Goal: Information Seeking & Learning: Learn about a topic

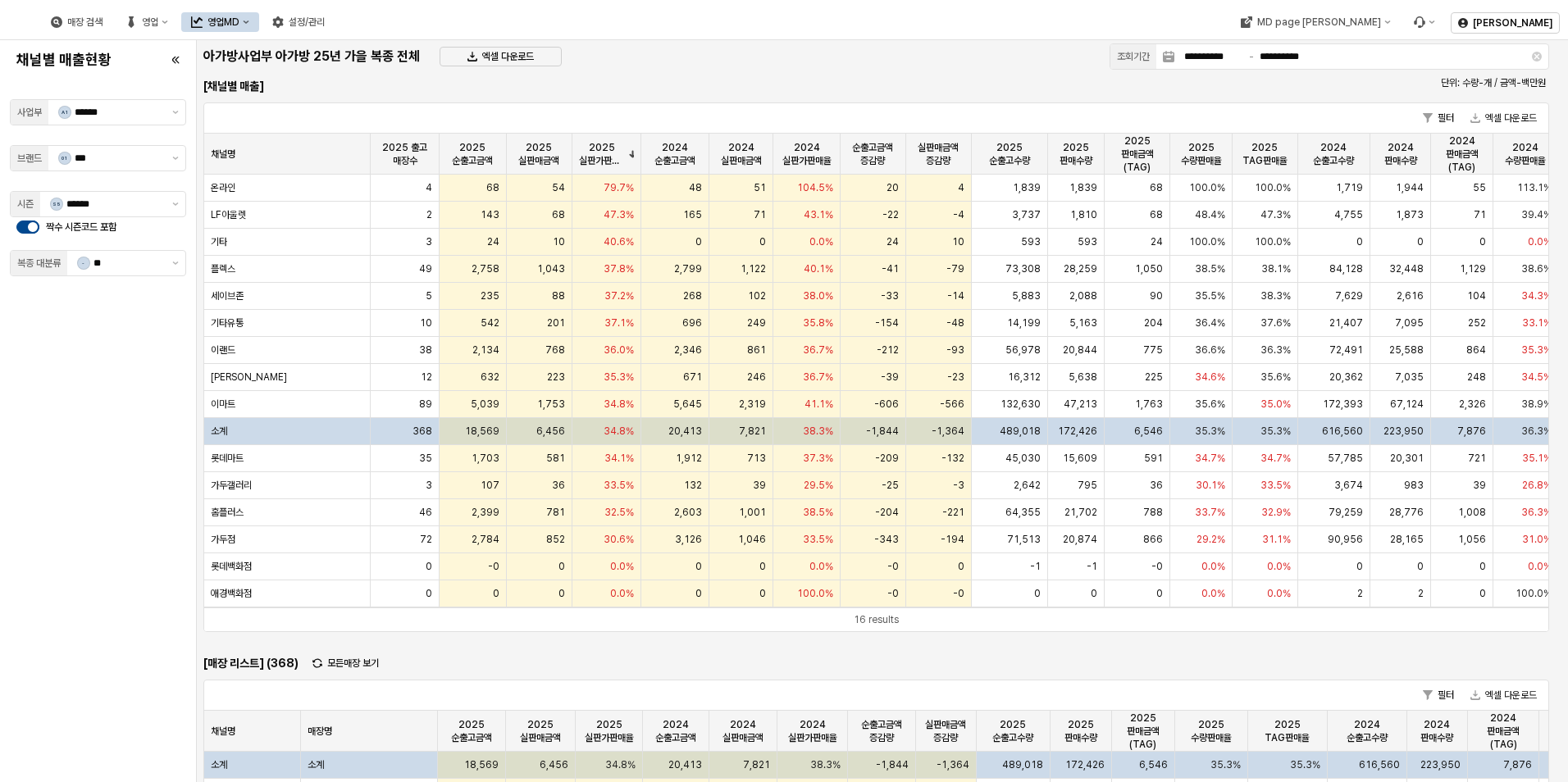
scroll to position [16, 0]
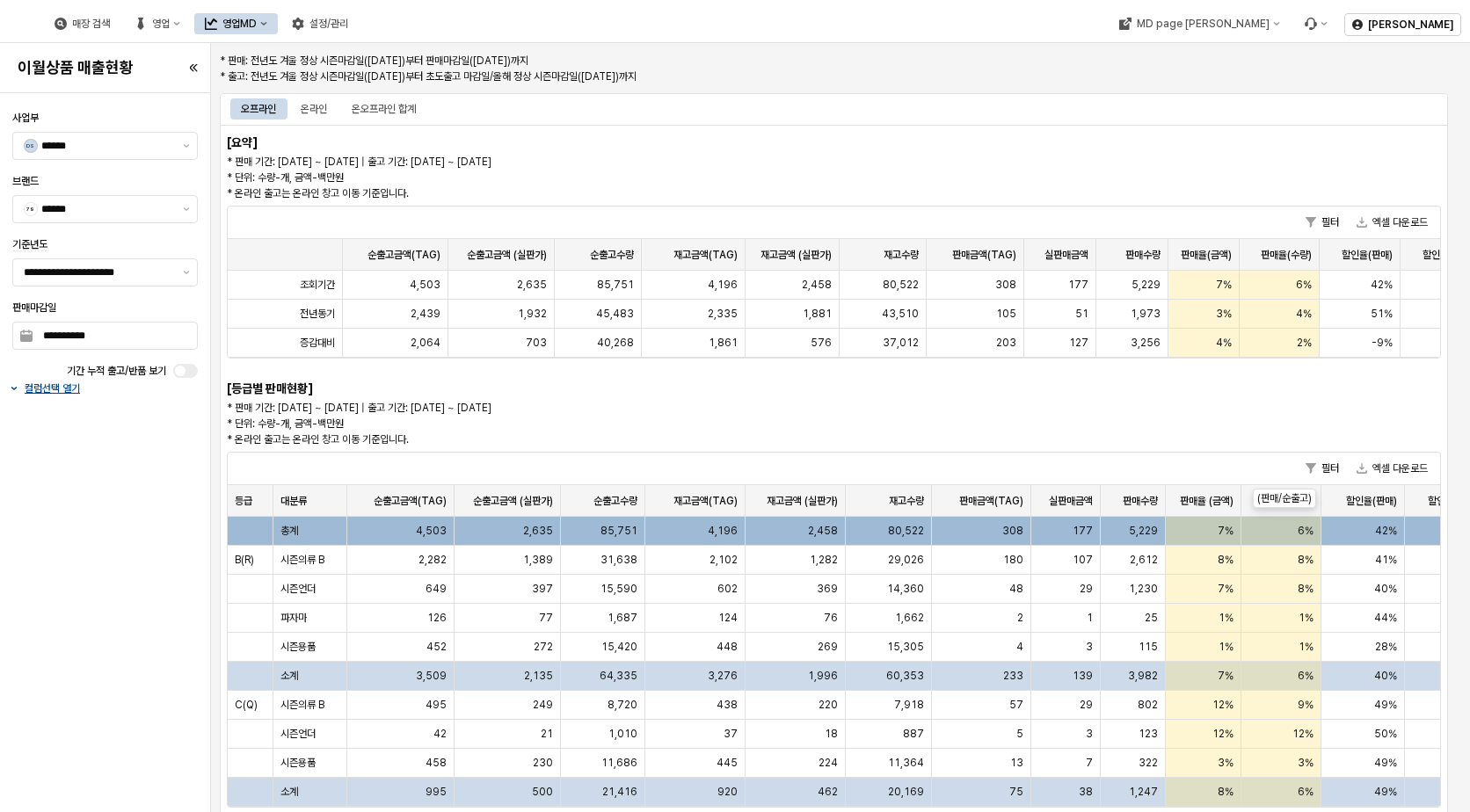
scroll to position [61, 0]
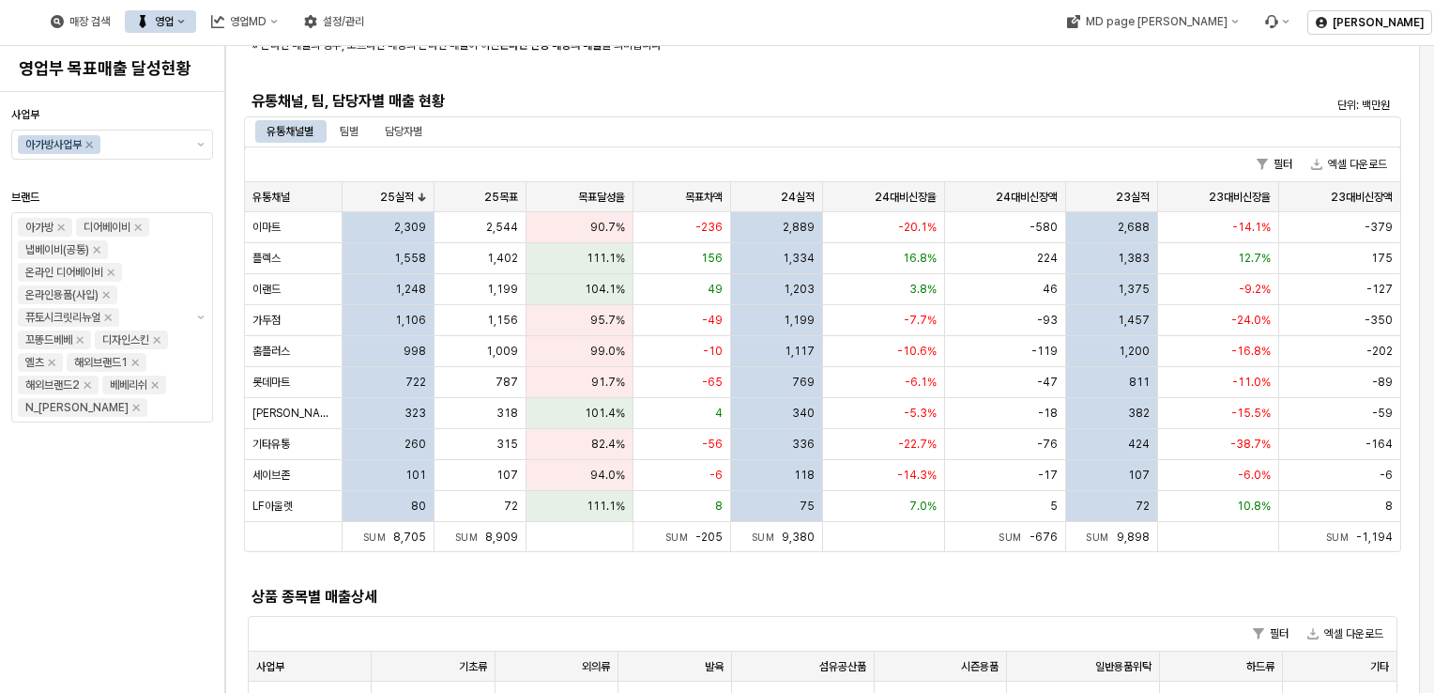
scroll to position [375, 0]
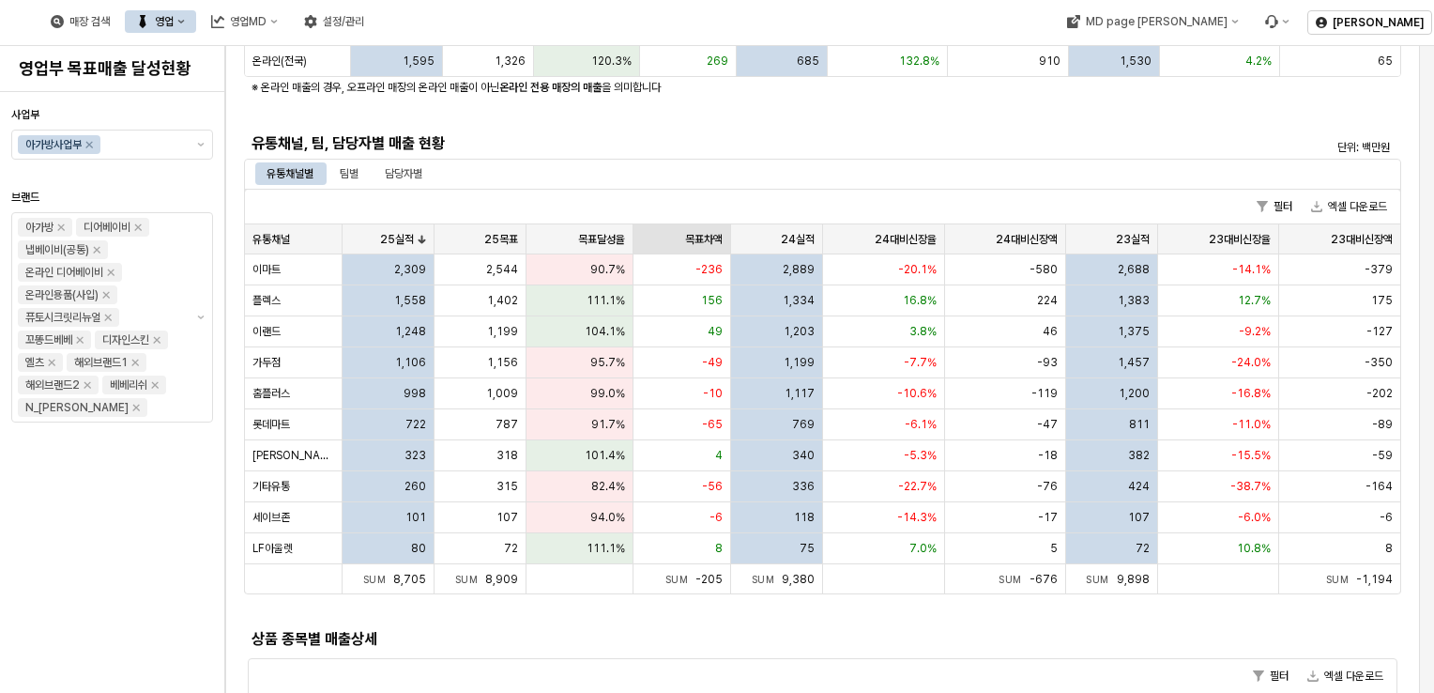
click at [704, 242] on div "목표차액 목표차액" at bounding box center [683, 239] width 98 height 30
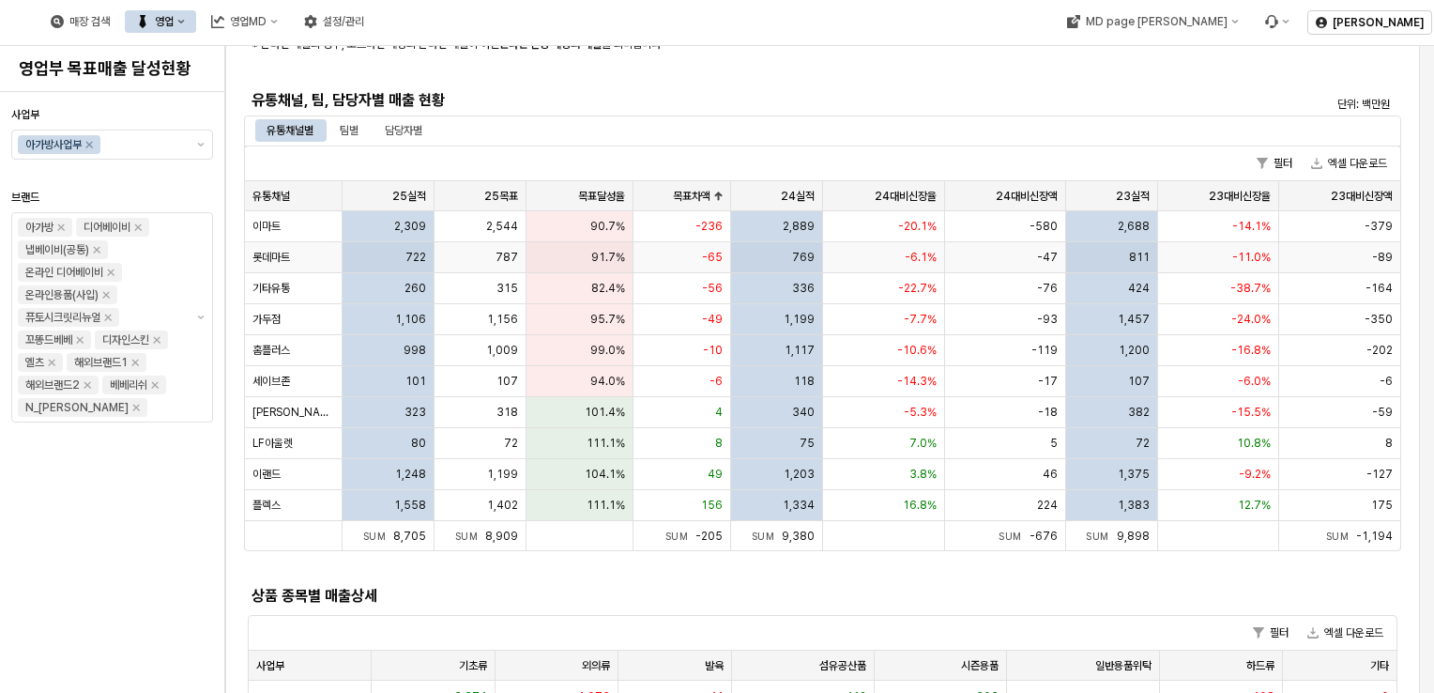
scroll to position [378, 0]
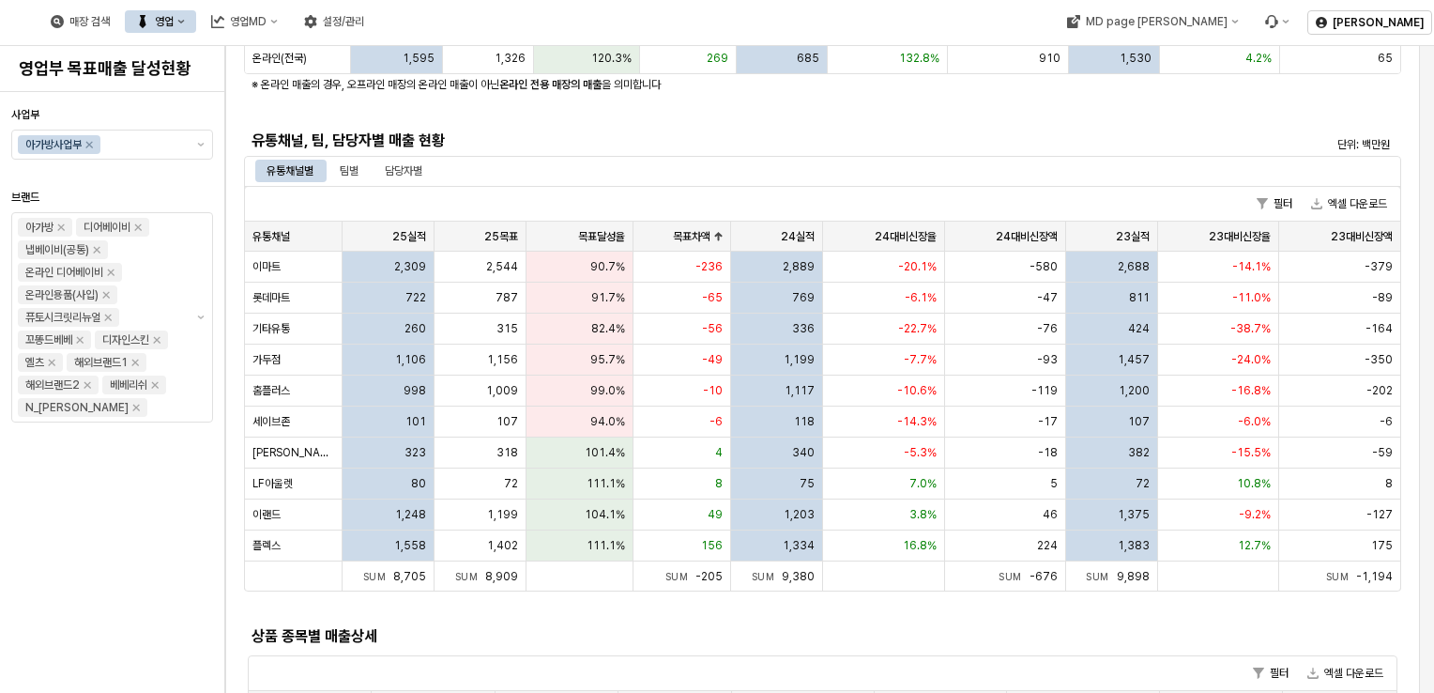
click at [468, 625] on div "상품 종목별 매출상세" at bounding box center [678, 636] width 853 height 23
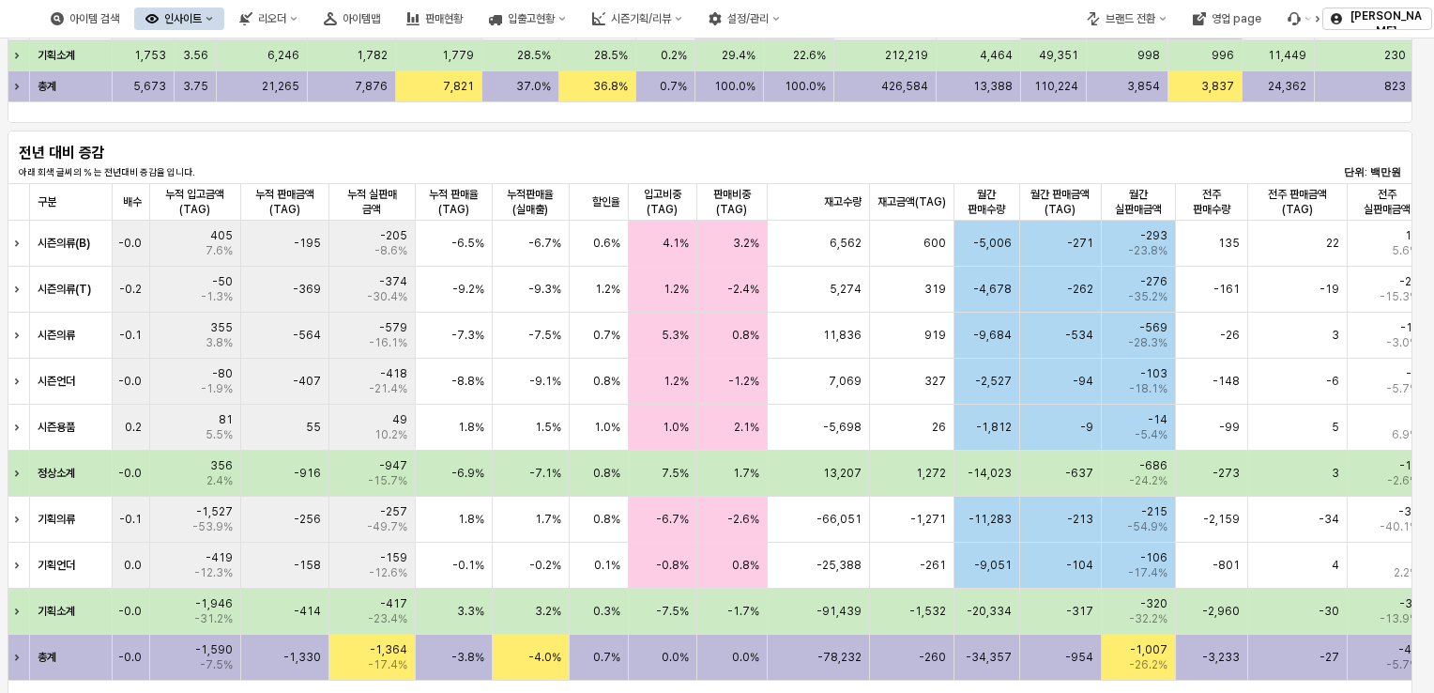
scroll to position [0, 1031]
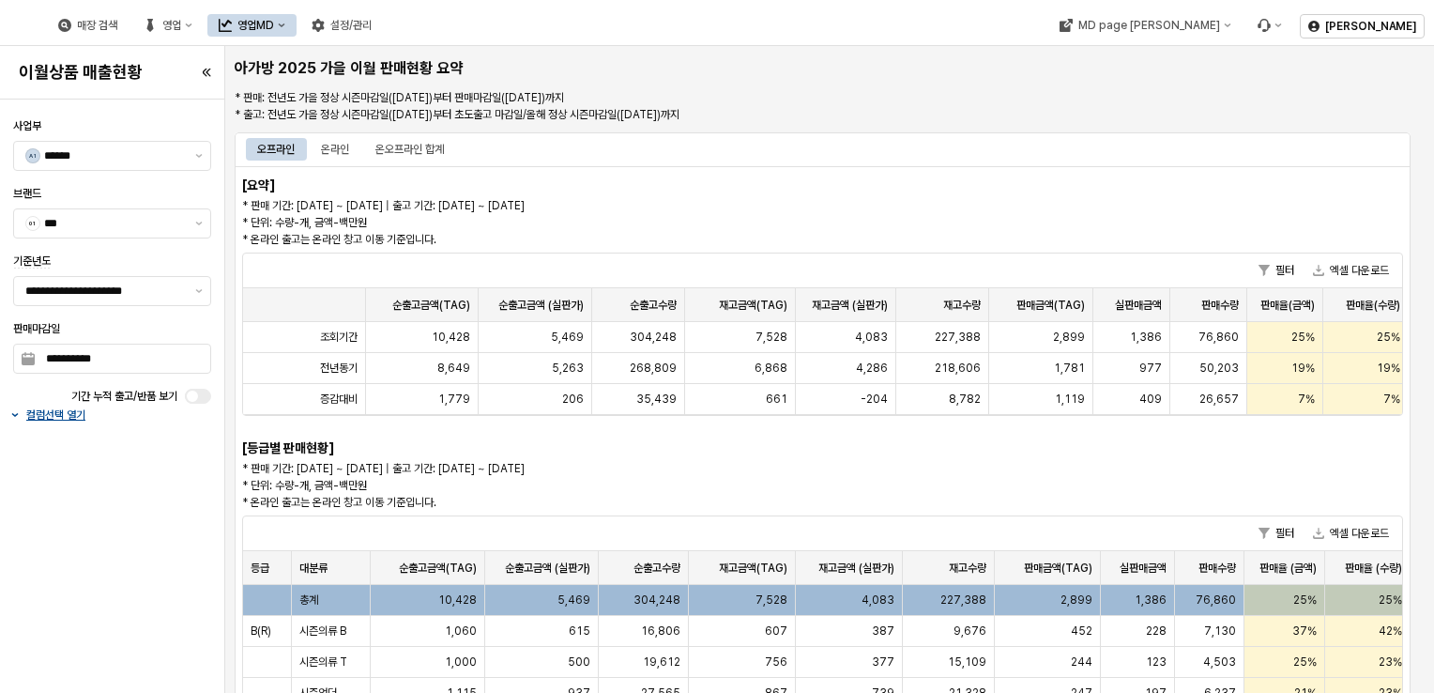
click at [41, 529] on div "**********" at bounding box center [112, 396] width 213 height 578
click at [346, 150] on div "온라인" at bounding box center [335, 149] width 28 height 23
click at [424, 157] on div "온오프라인 합계" at bounding box center [409, 149] width 69 height 23
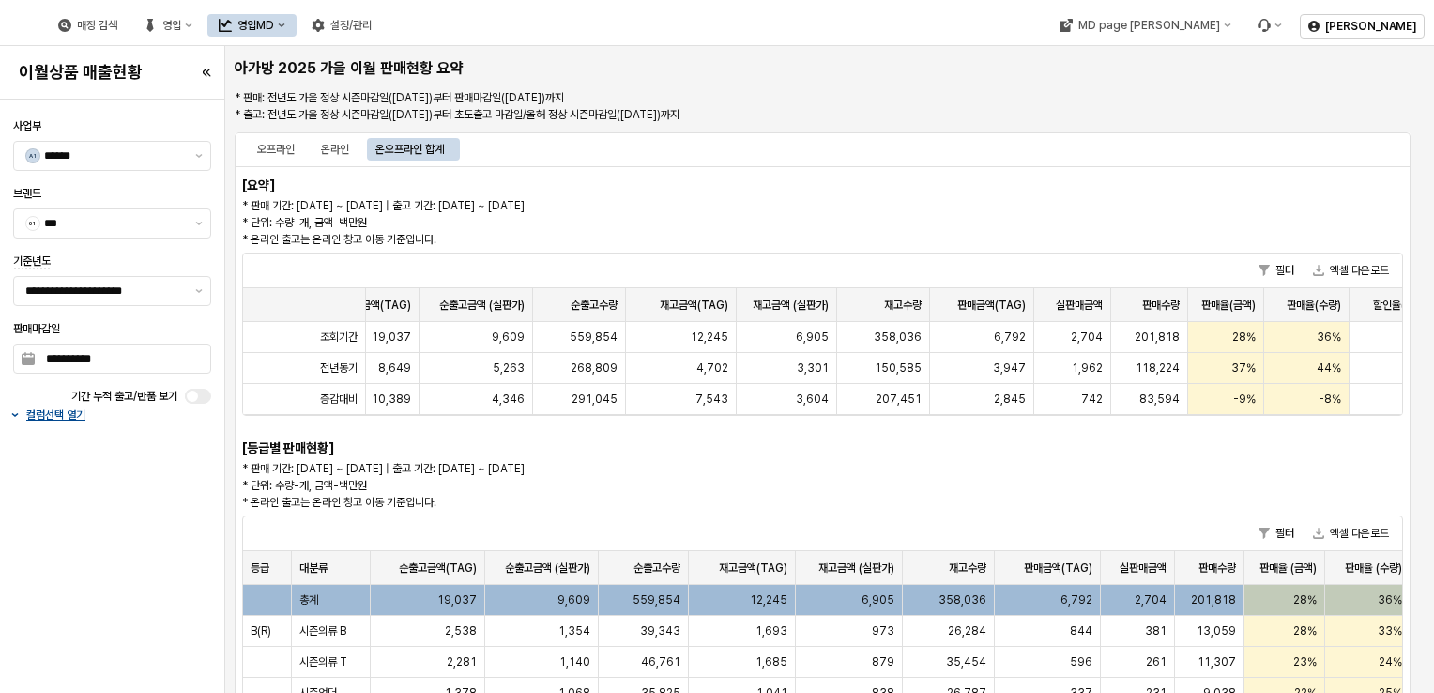
scroll to position [0, 178]
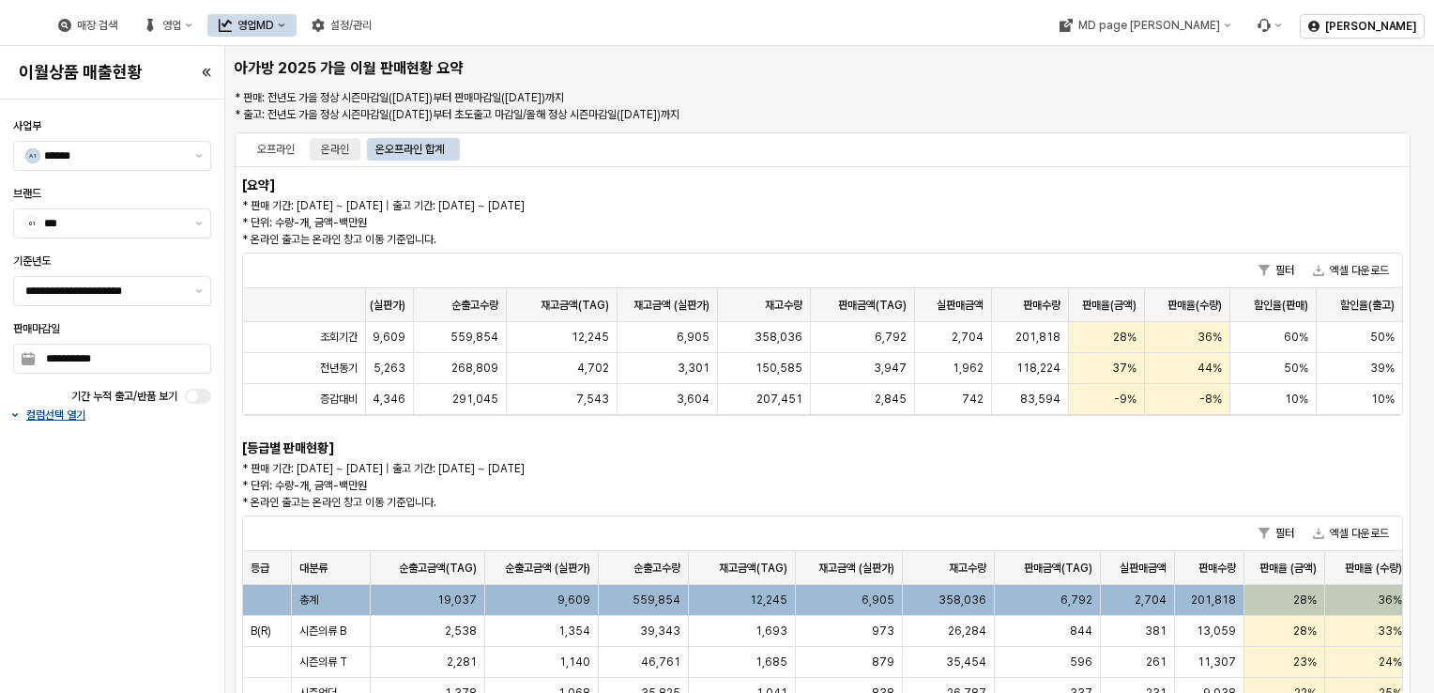
click at [330, 150] on div "온라인" at bounding box center [335, 149] width 28 height 23
click at [284, 145] on div "오프라인" at bounding box center [276, 149] width 38 height 23
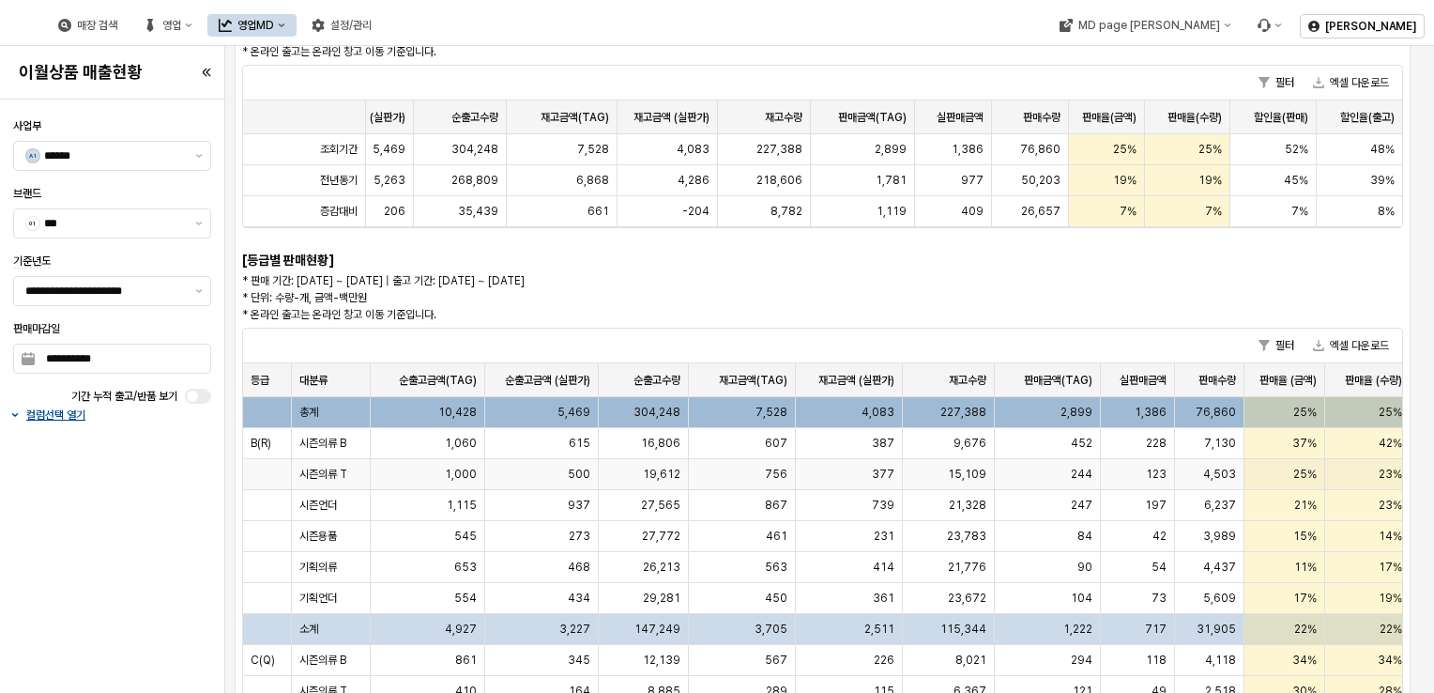
scroll to position [188, 0]
click at [308, 414] on span "총계" at bounding box center [308, 412] width 19 height 15
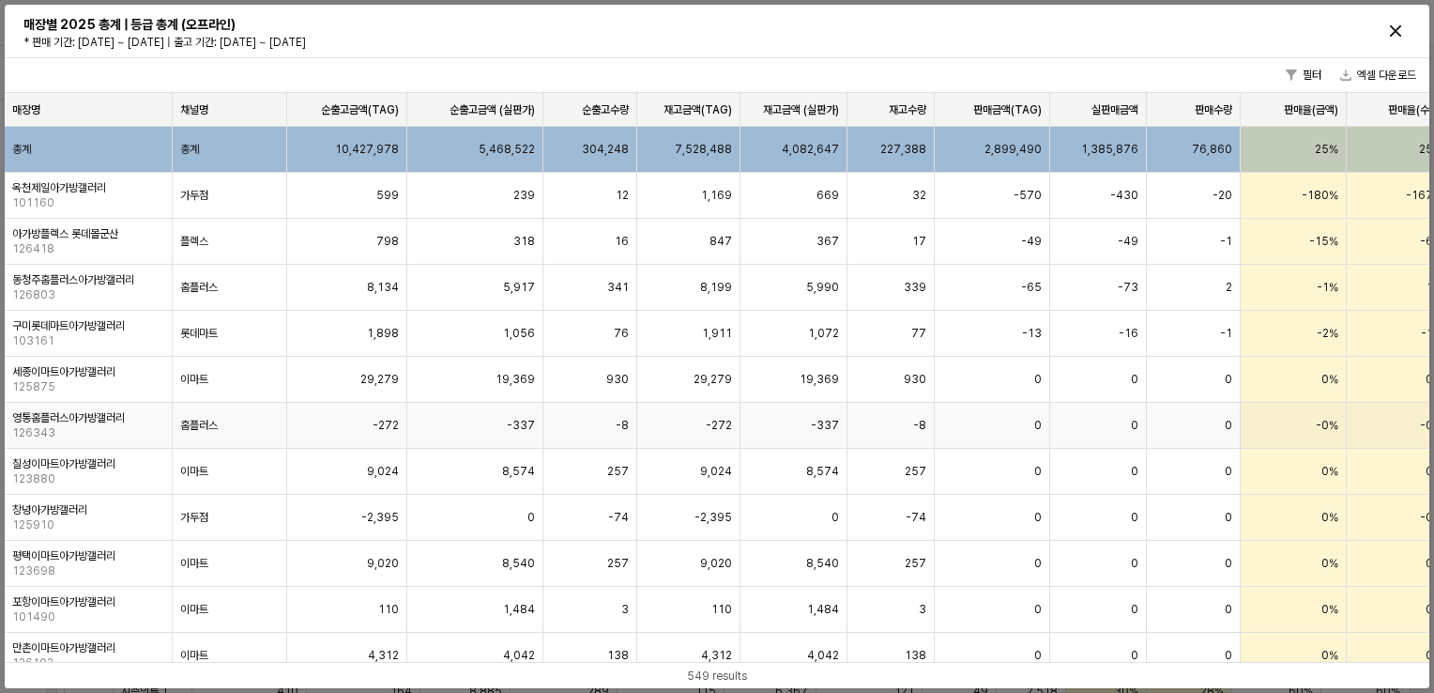
scroll to position [0, 0]
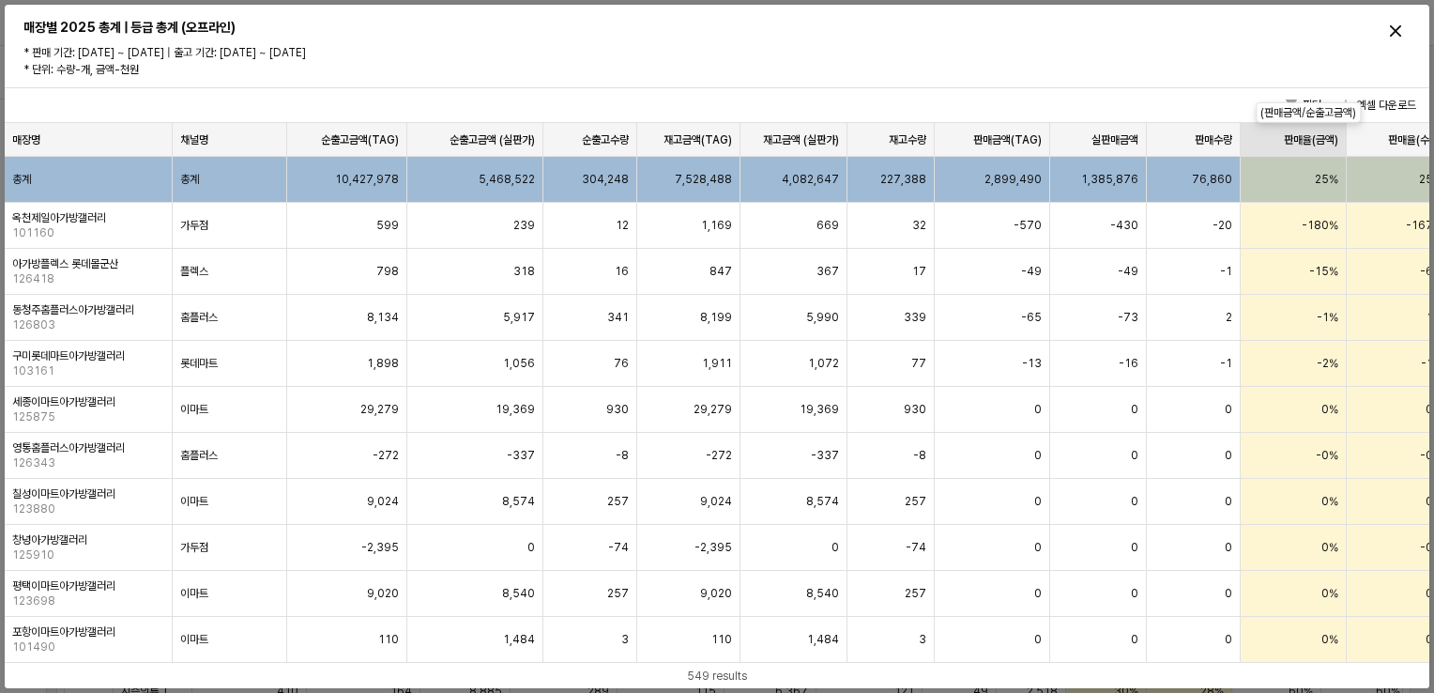
click at [1320, 141] on div "판매율(금액) 판매율(금액)" at bounding box center [1294, 140] width 106 height 34
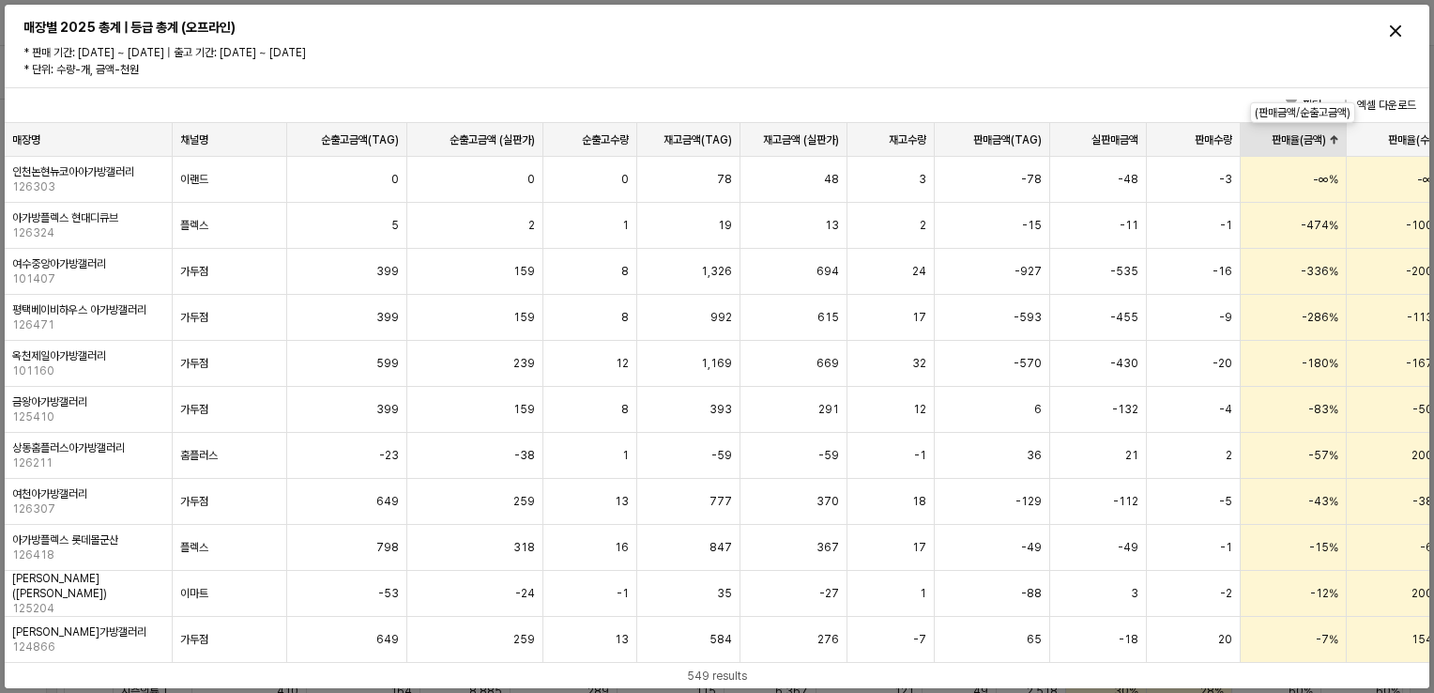
click at [1320, 141] on div "판매율(금액) 판매율(금액)" at bounding box center [1294, 140] width 106 height 34
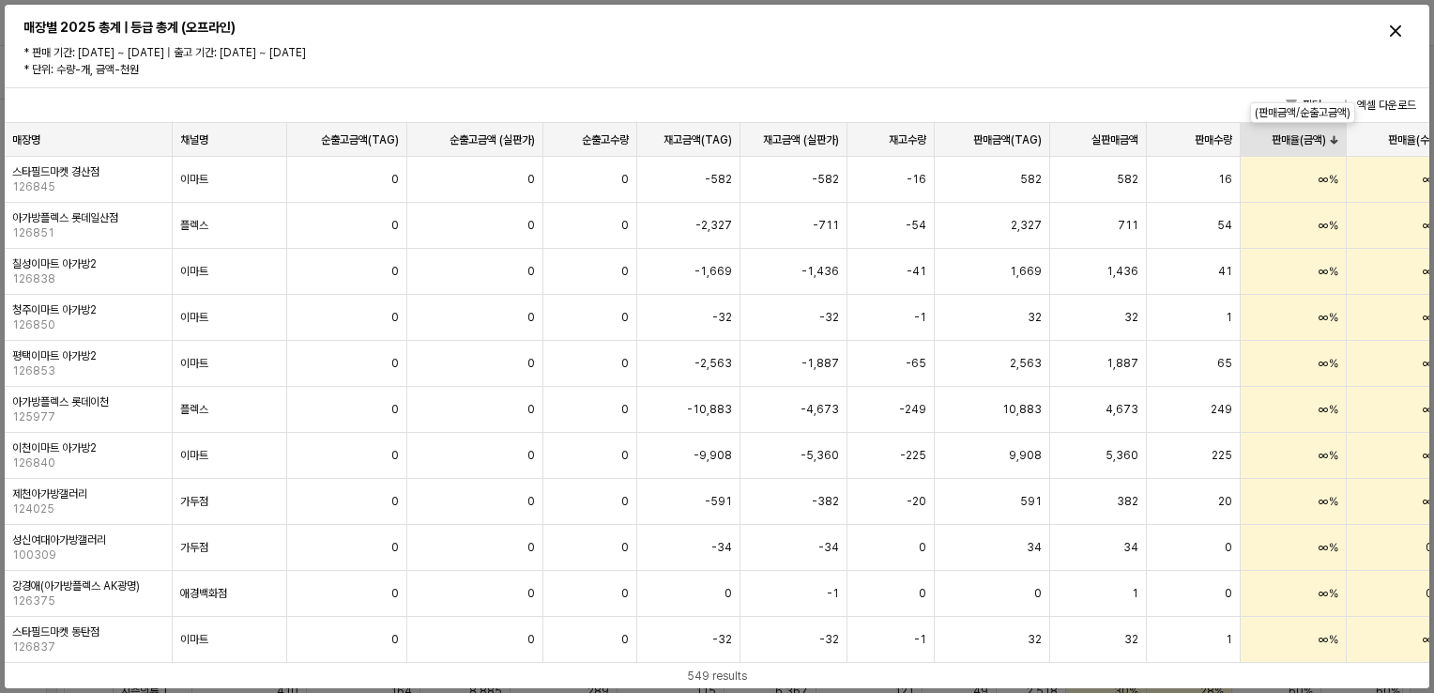
click at [1318, 147] on div "판매율(금액) 판매율(금액)" at bounding box center [1294, 140] width 106 height 34
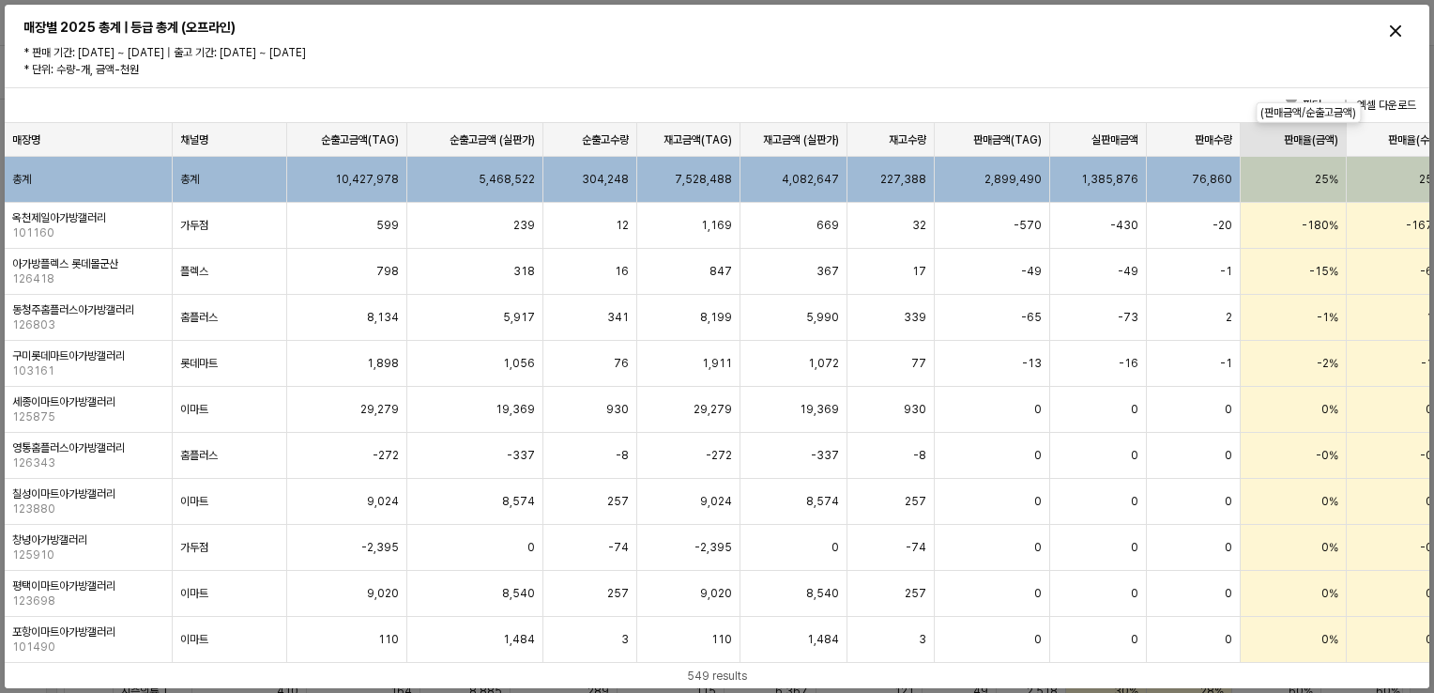
click at [1320, 141] on div "판매율(금액) 판매율(금액)" at bounding box center [1294, 140] width 106 height 34
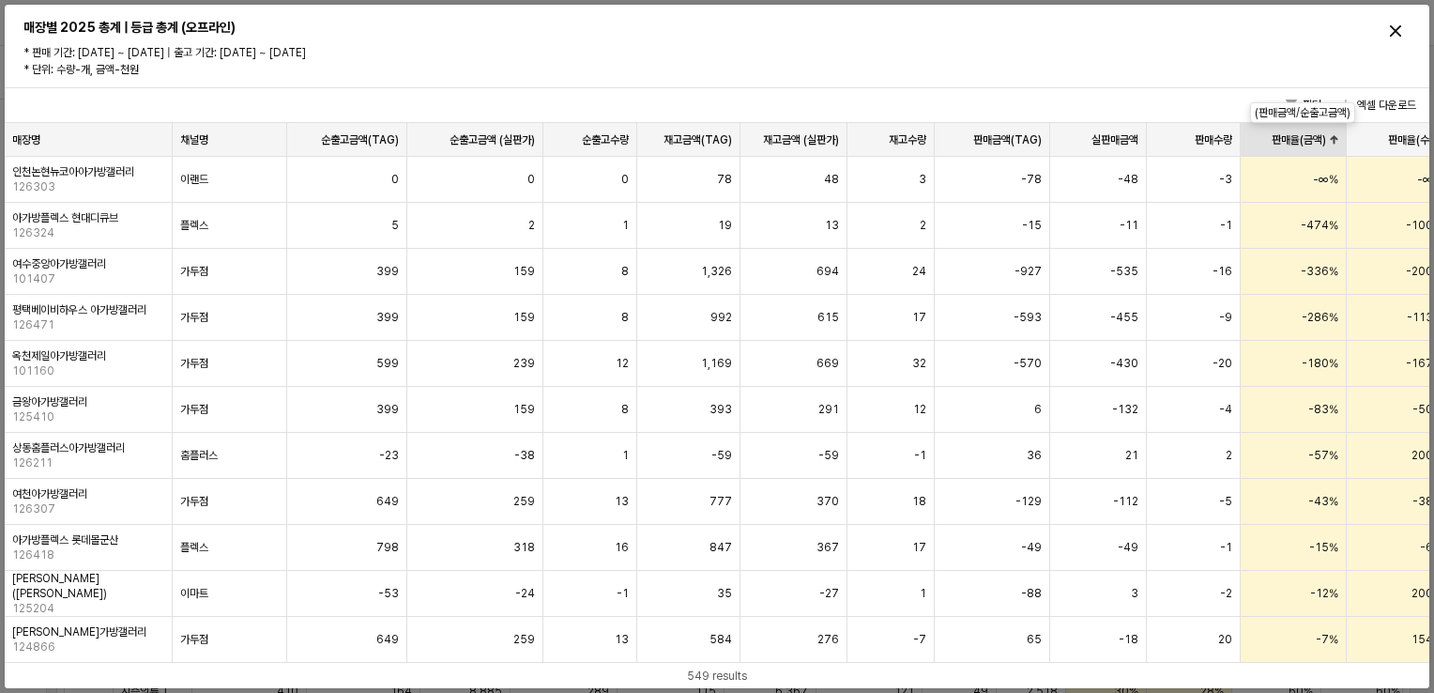
click at [1320, 141] on div "판매율(금액) 판매율(금액)" at bounding box center [1294, 140] width 106 height 34
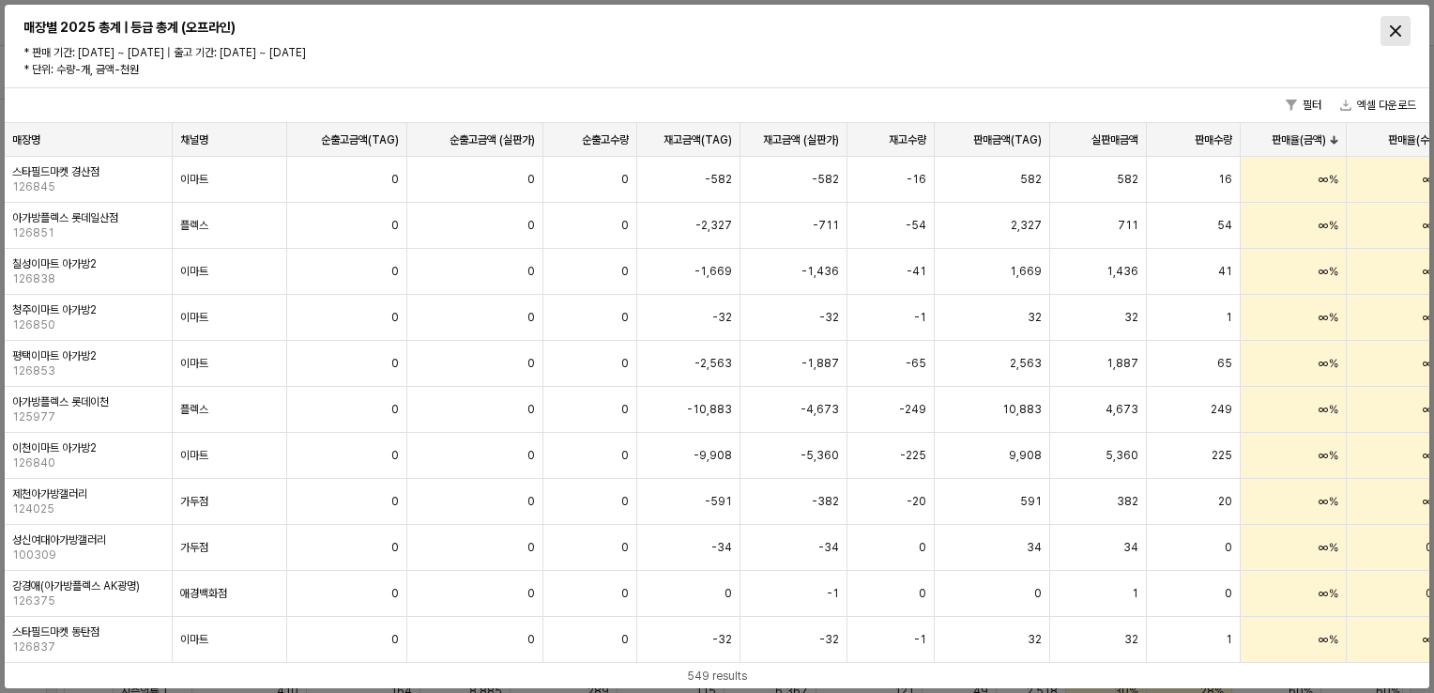
click at [1400, 28] on icon "Close" at bounding box center [1395, 30] width 11 height 11
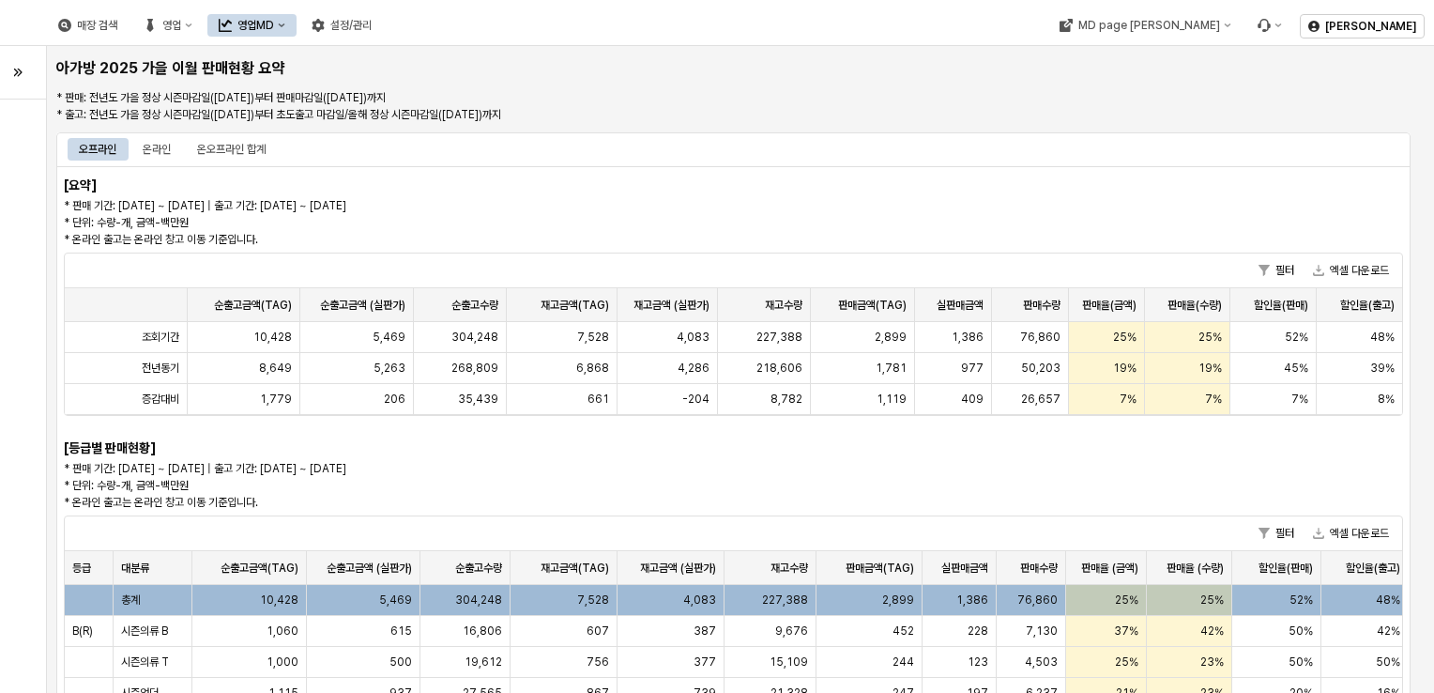
click at [98, 147] on div "오프라인" at bounding box center [98, 149] width 38 height 23
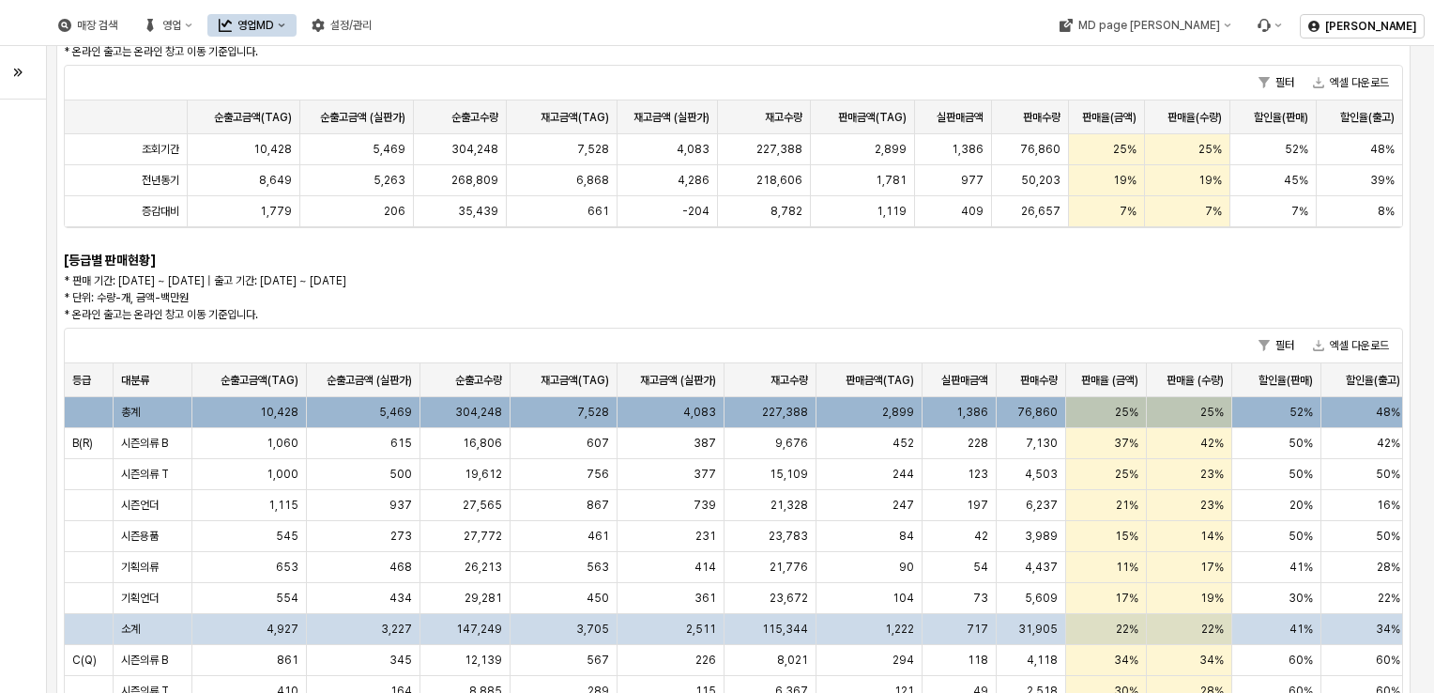
click at [124, 410] on span "총계" at bounding box center [130, 412] width 19 height 15
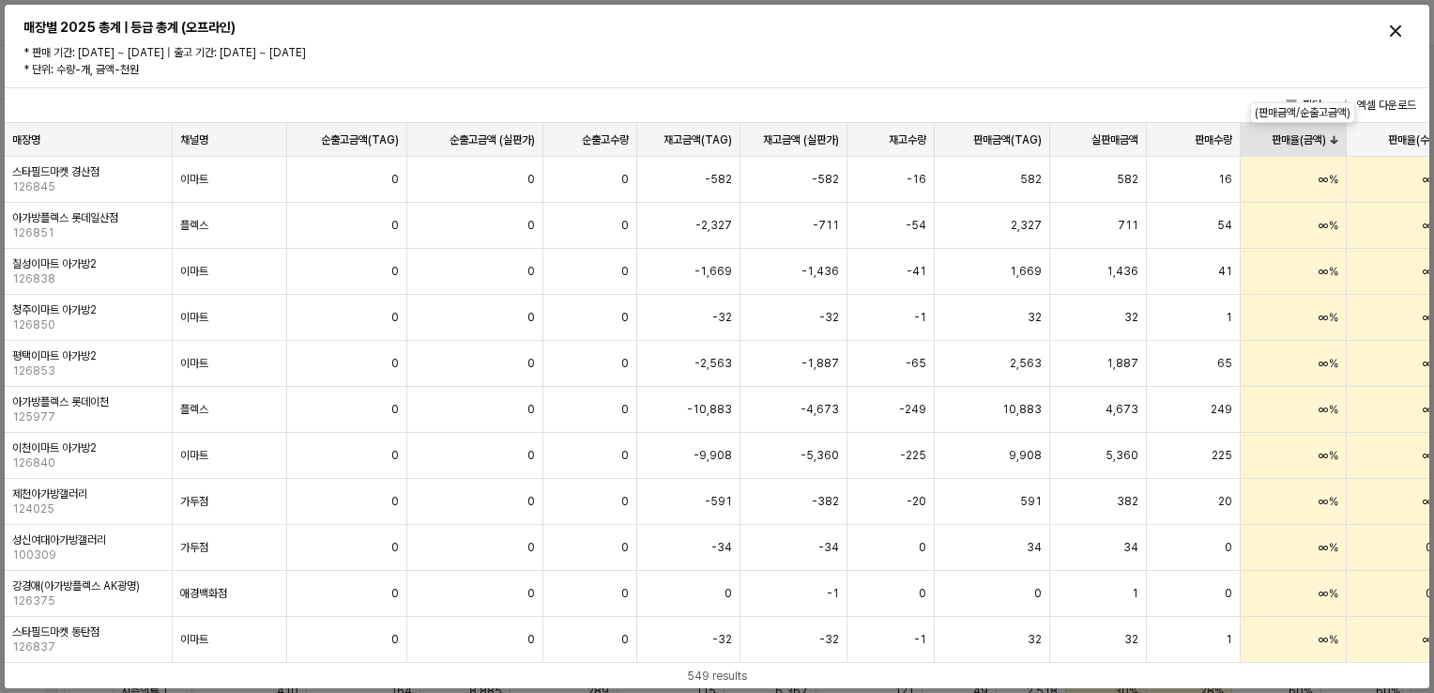
click at [1319, 144] on div "판매율(금액) 판매율(금액)" at bounding box center [1294, 140] width 106 height 34
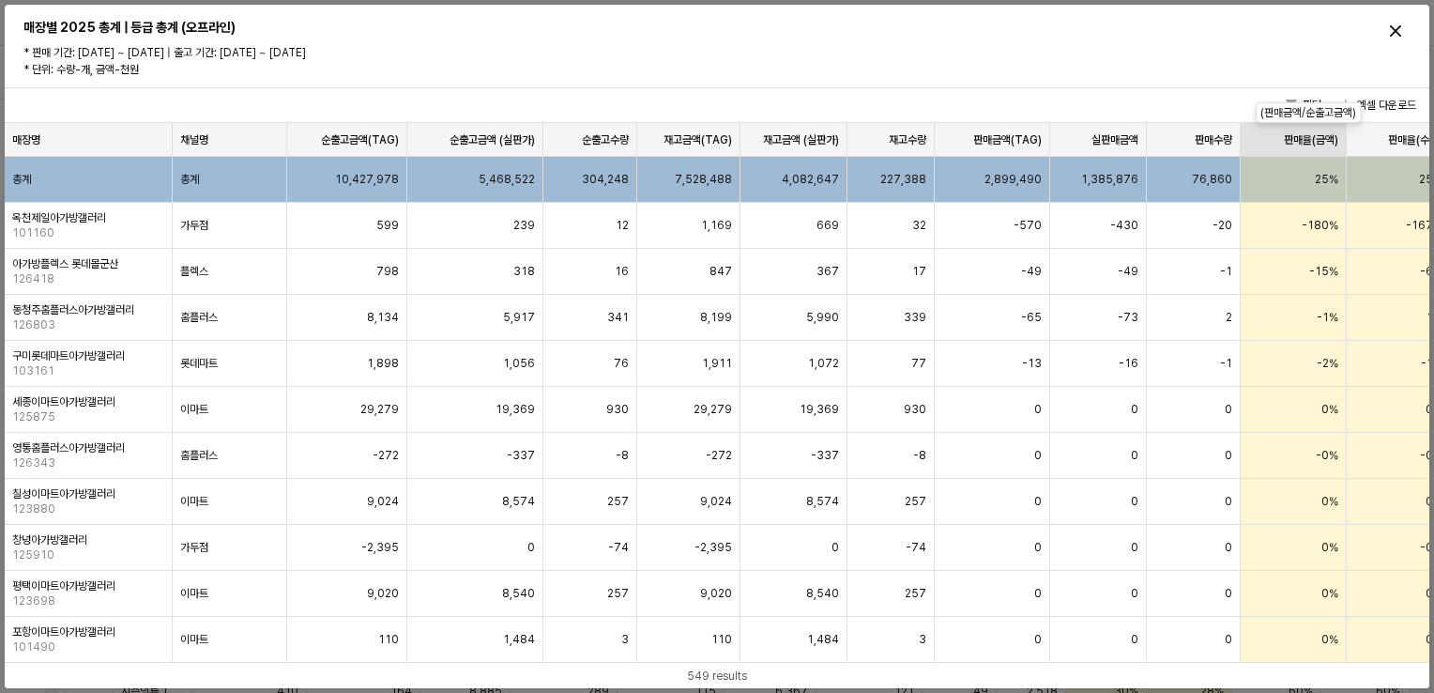
click at [1320, 141] on div "판매율(금액) 판매율(금액)" at bounding box center [1294, 140] width 106 height 34
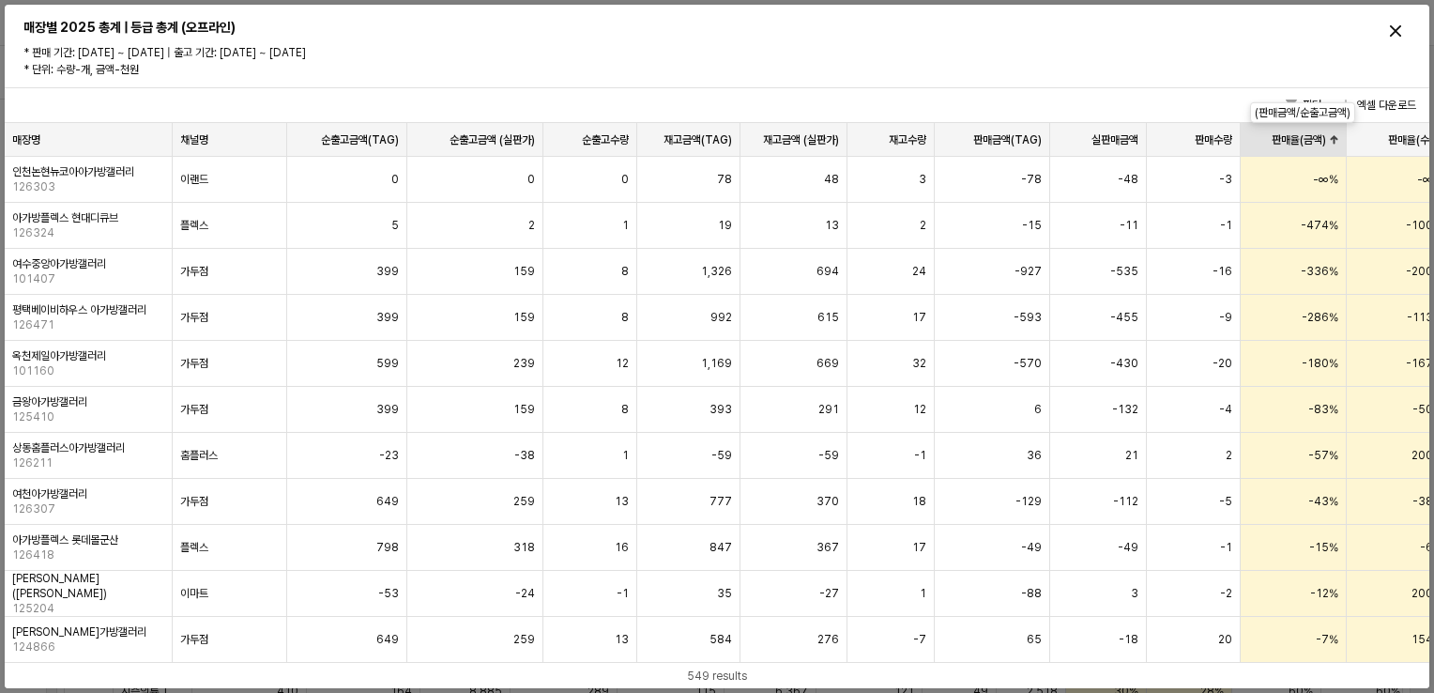
click at [1321, 136] on div "판매율(금액) 판매율(금액)" at bounding box center [1294, 140] width 106 height 34
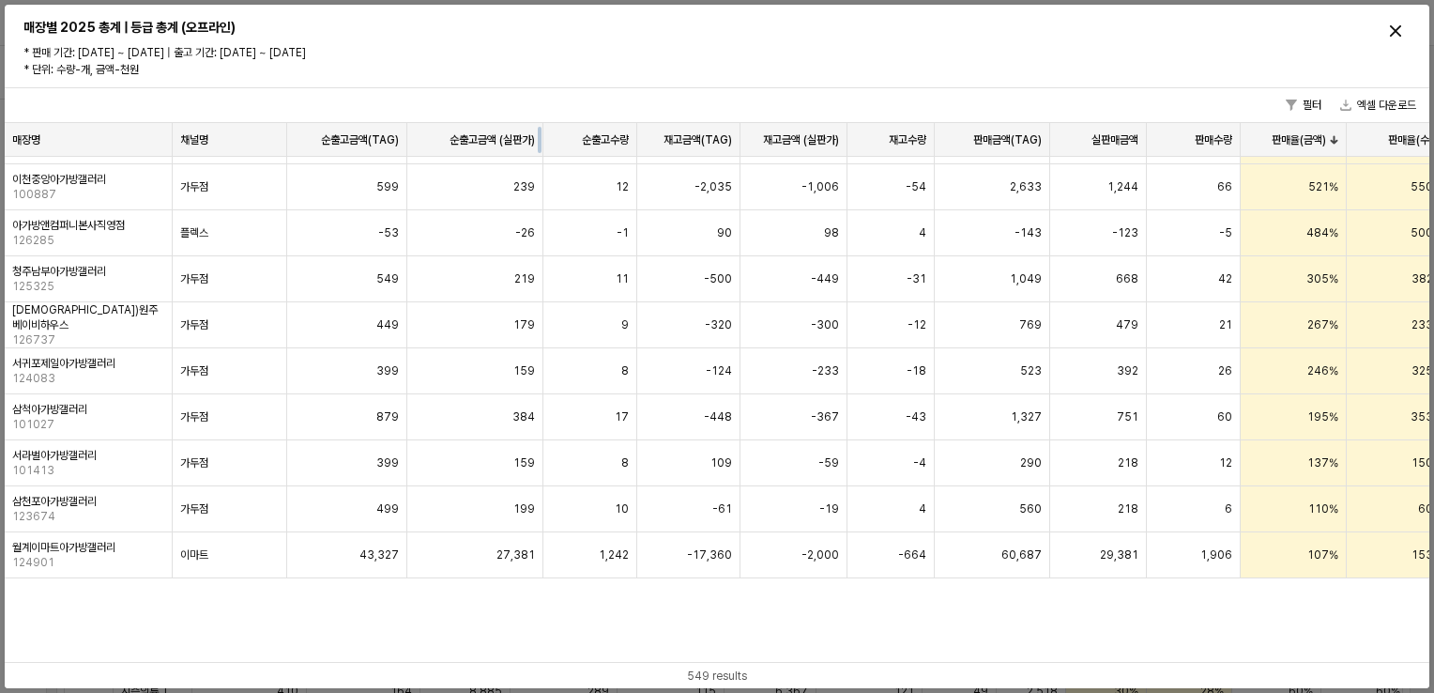
scroll to position [0, 0]
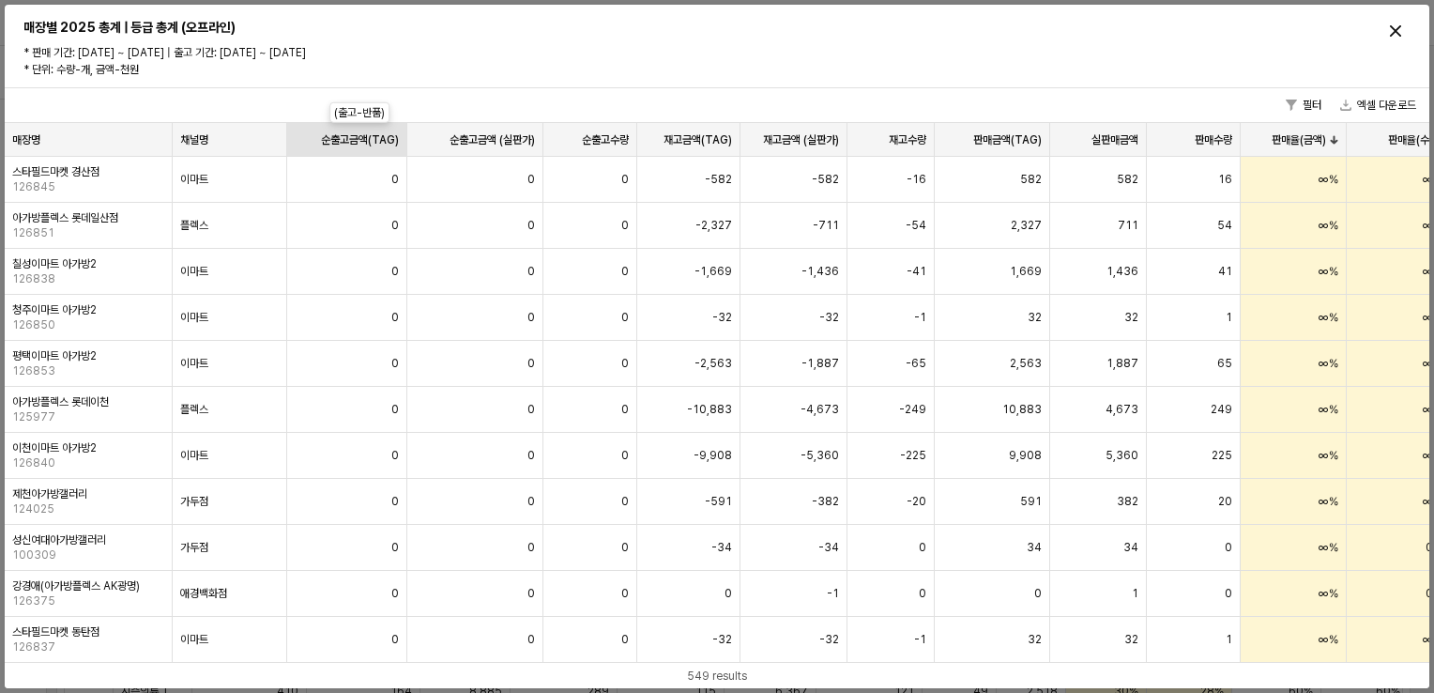
click at [390, 143] on div "순출고금액(TAG) 순출고금액(TAG)" at bounding box center [347, 140] width 120 height 34
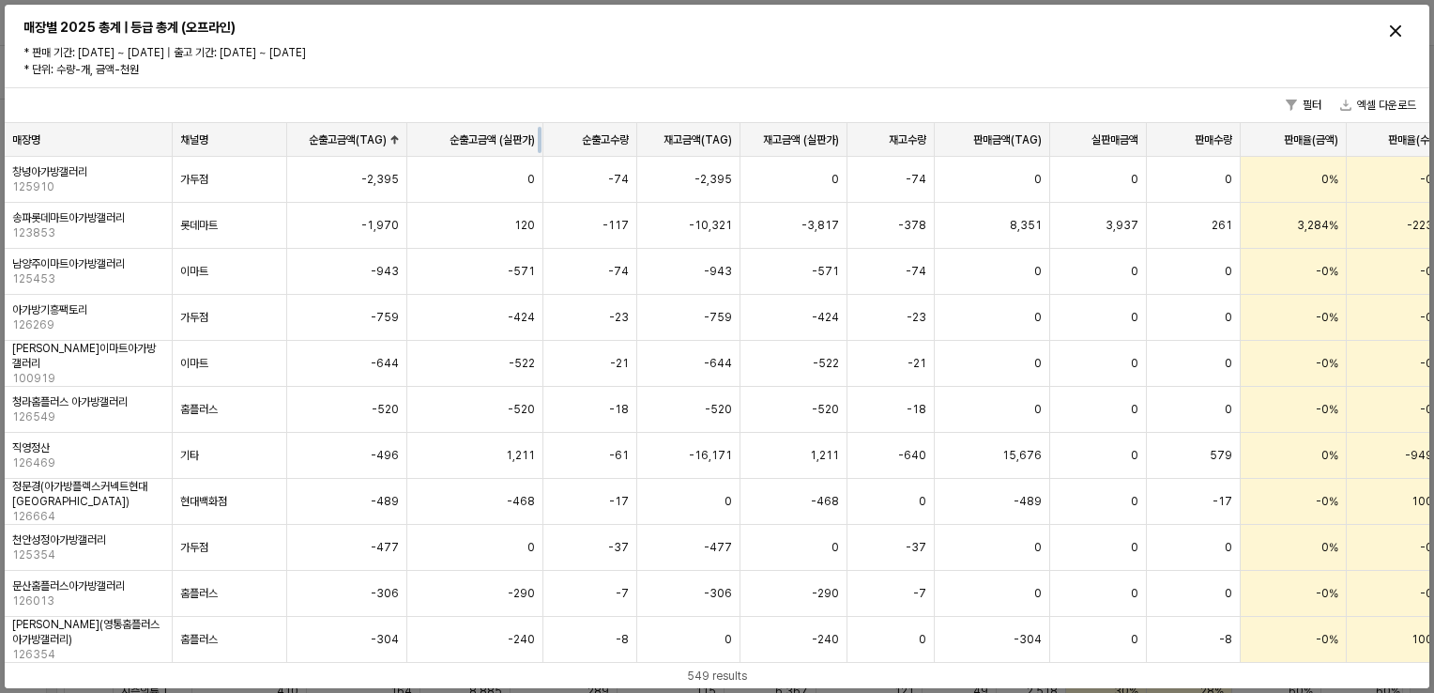
click at [527, 141] on div "매장명 매장명 채널명 채널명 순출고금액(TAG) 순출고금액(TAG) 순출고금액 (실판가) 순출고금액 (실판가) 순출고수량 순출고수량 재고금액(…" at bounding box center [821, 140] width 1633 height 34
click at [374, 130] on div "순출고금액(TAG) 순출고금액(TAG)" at bounding box center [347, 140] width 120 height 34
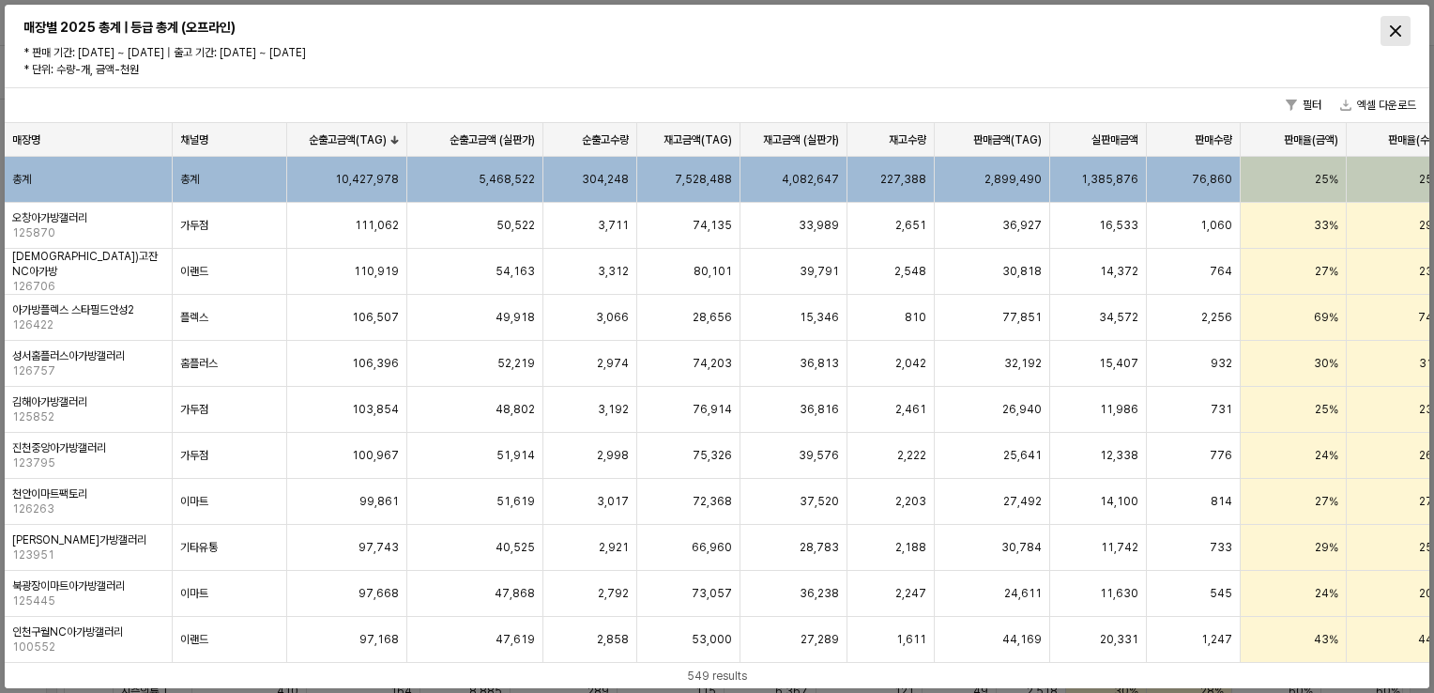
click at [1402, 28] on div "Close" at bounding box center [1396, 31] width 28 height 28
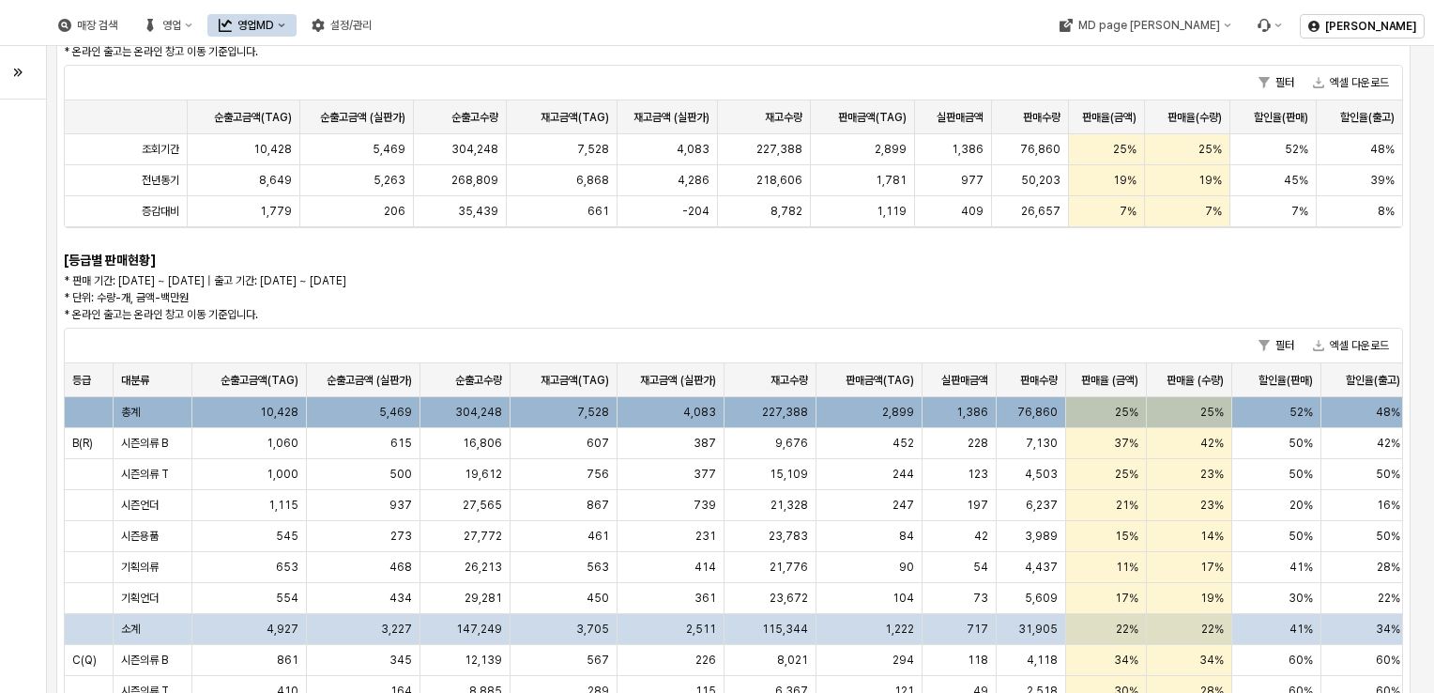
click at [185, 410] on div "총계" at bounding box center [153, 412] width 79 height 31
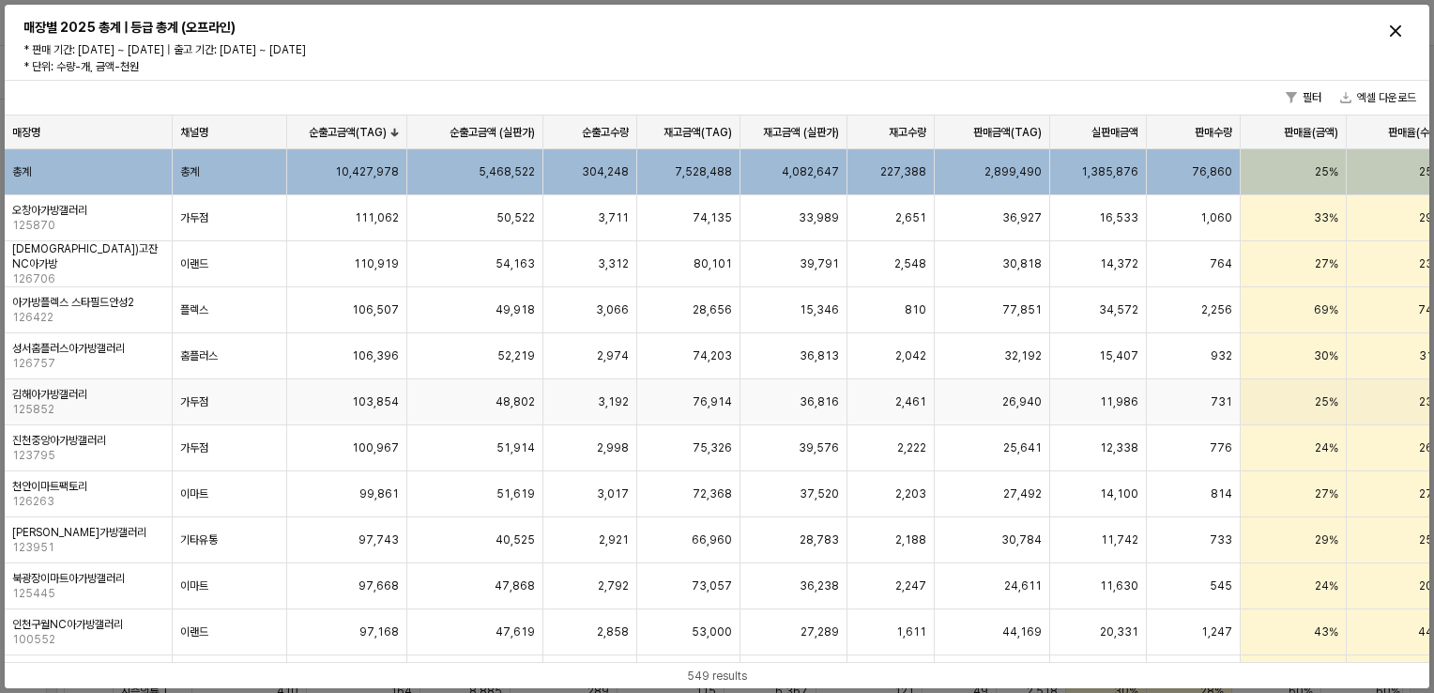
click at [154, 405] on div "김해아가방갤러리 125852" at bounding box center [89, 402] width 168 height 46
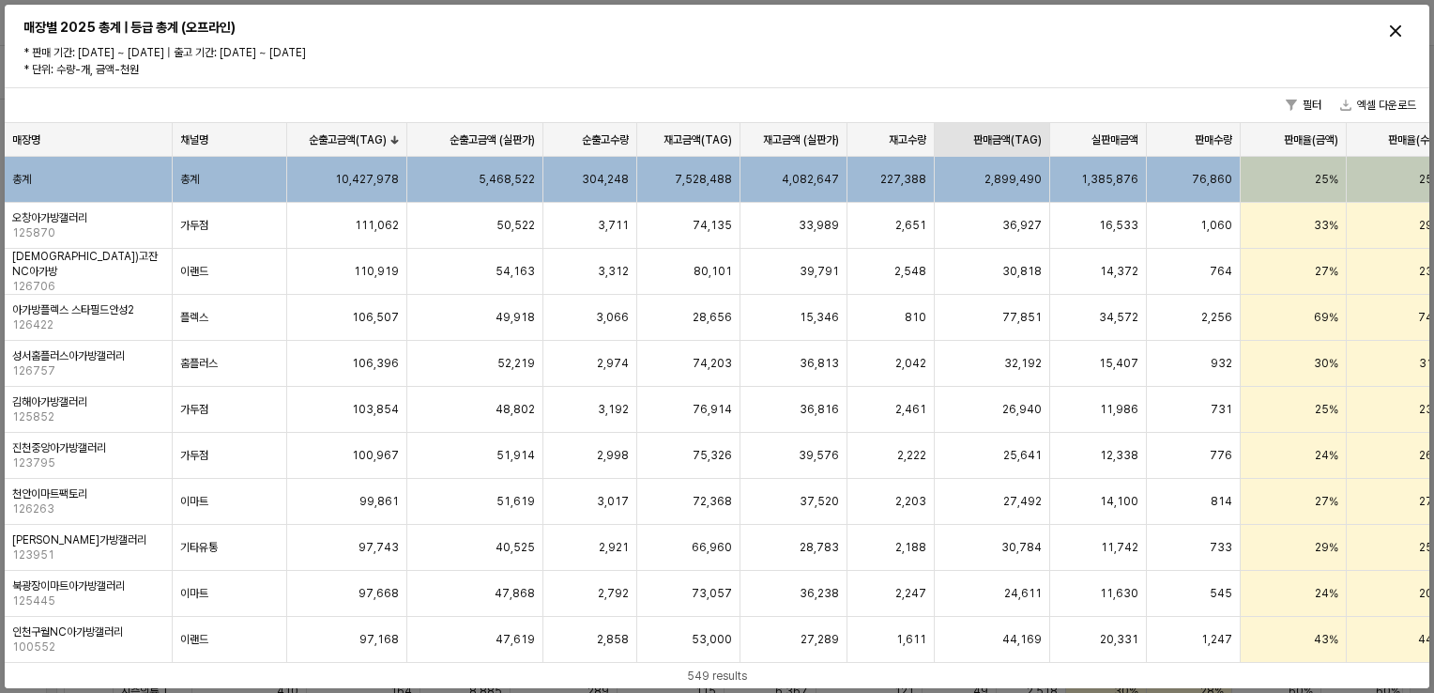
click at [1022, 141] on div "판매금액(TAG) 판매금액(TAG)" at bounding box center [992, 140] width 115 height 34
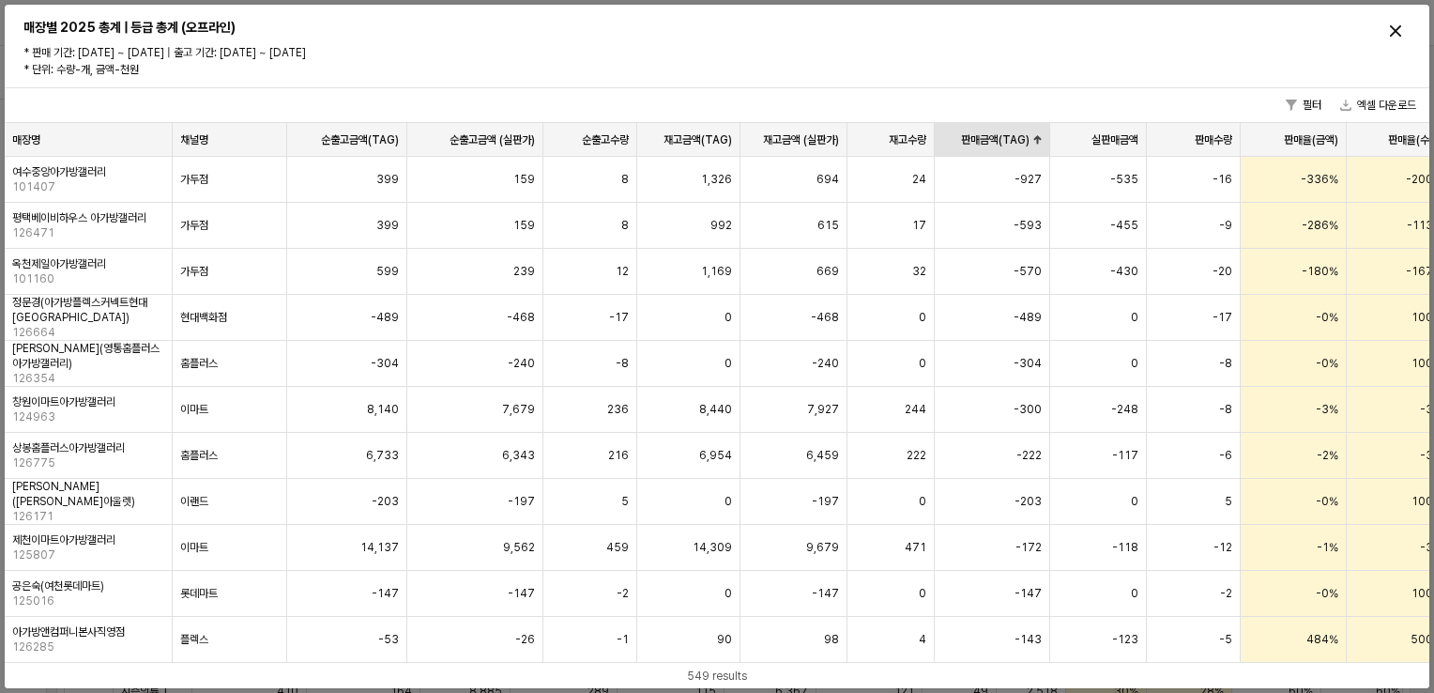
click at [1022, 141] on div "판매금액(TAG) 판매금액(TAG)" at bounding box center [992, 140] width 115 height 34
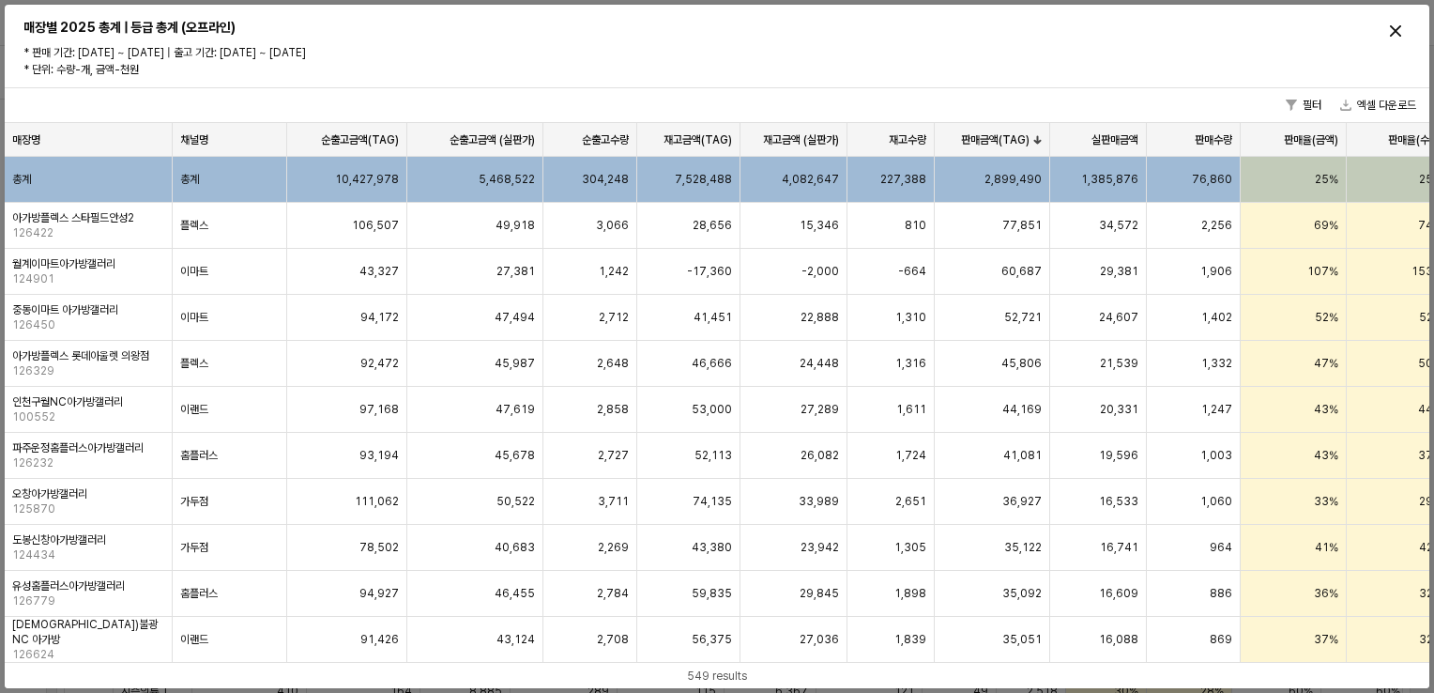
click at [1387, 50] on div "매장별 2025 총계 | 등급 총계 (오프라인) * 판매 기간: 2025-02-15 ~ 2025-09-28 | 출고 기간: 2025-02-15…" at bounding box center [717, 46] width 1402 height 68
click at [1393, 38] on div "Close" at bounding box center [1396, 31] width 28 height 28
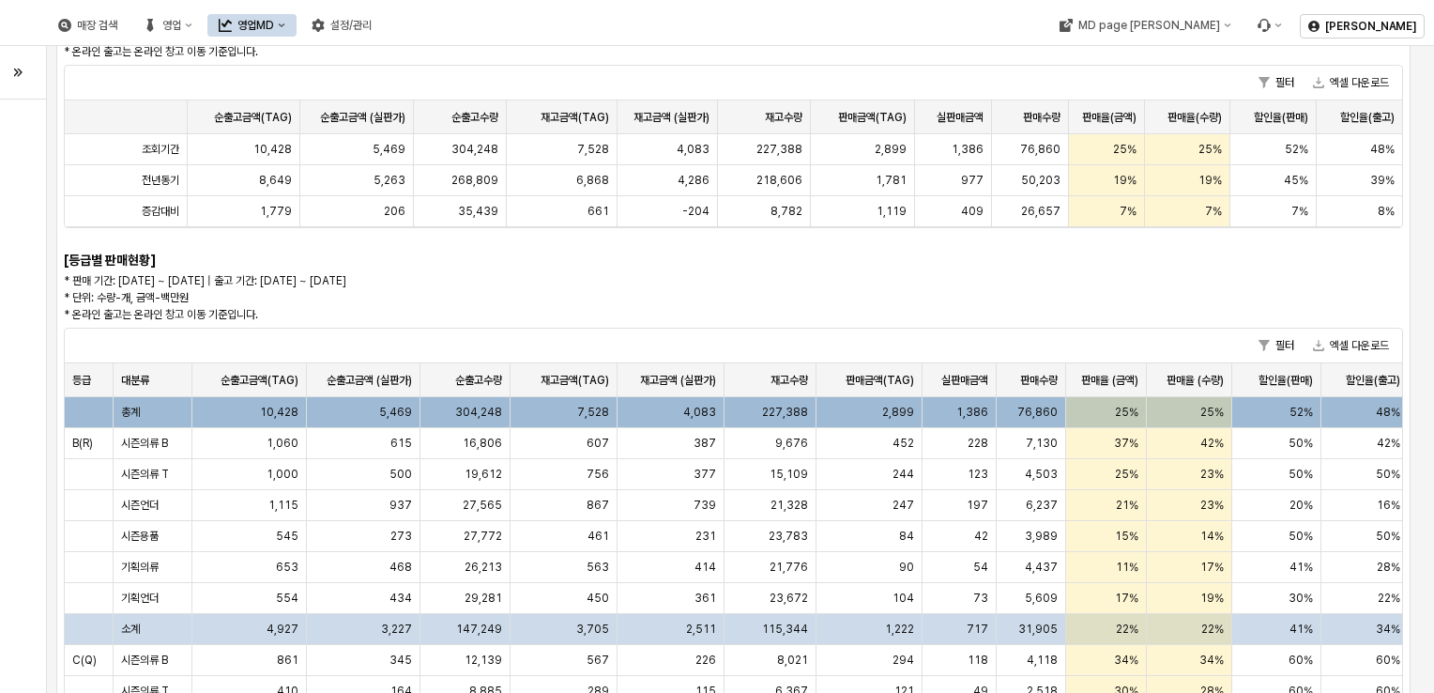
click at [876, 267] on div "[요약] * 판매 기간: 2025-02-15 ~ 2025-09-28 | 출고 기간: 2025-02-15 ~ 2025-07-31 * 단위: 수량…" at bounding box center [733, 505] width 1354 height 1055
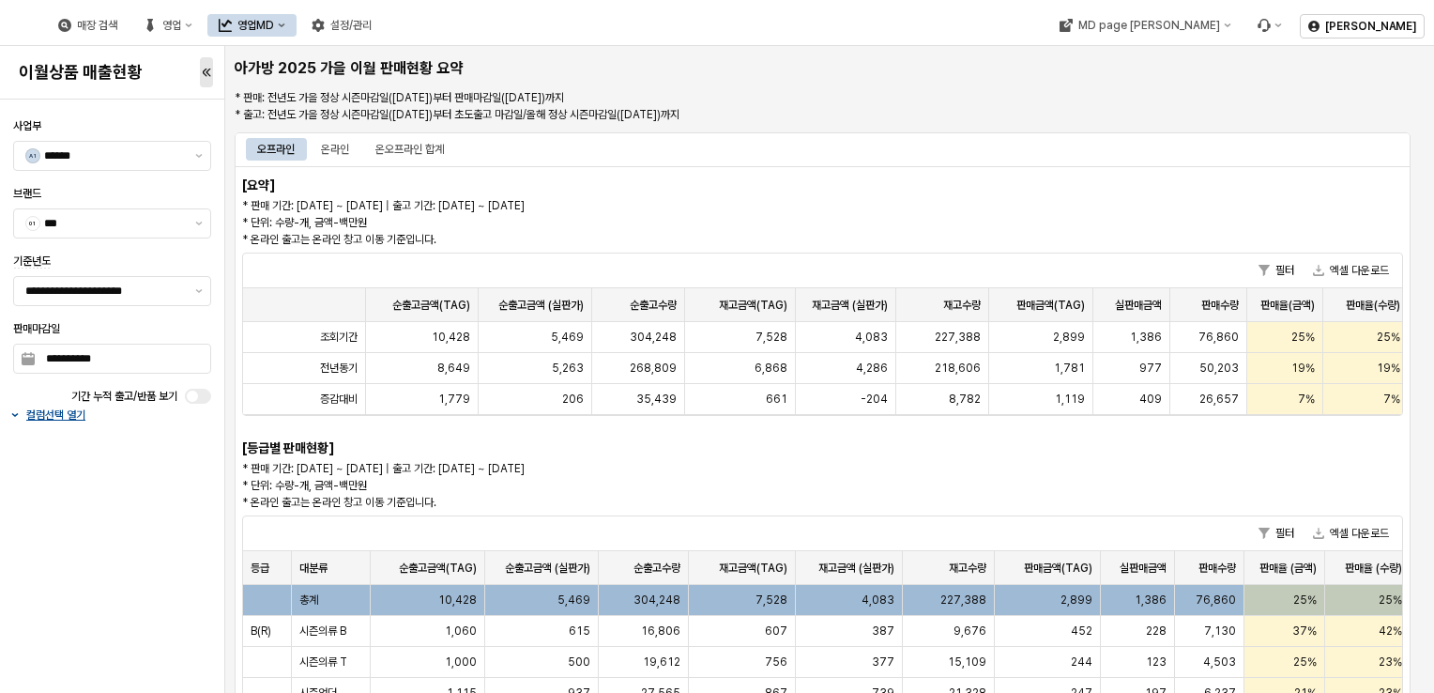
click at [816, 216] on p "* 판매 기간: 2025-02-15 ~ 2025-09-28 | 출고 기간: 2025-02-15 ~ 2025-07-31 * 단위: 수량-개, 금…" at bounding box center [675, 222] width 867 height 51
click at [68, 573] on div "**********" at bounding box center [112, 396] width 213 height 578
click at [120, 467] on div "**********" at bounding box center [112, 396] width 213 height 578
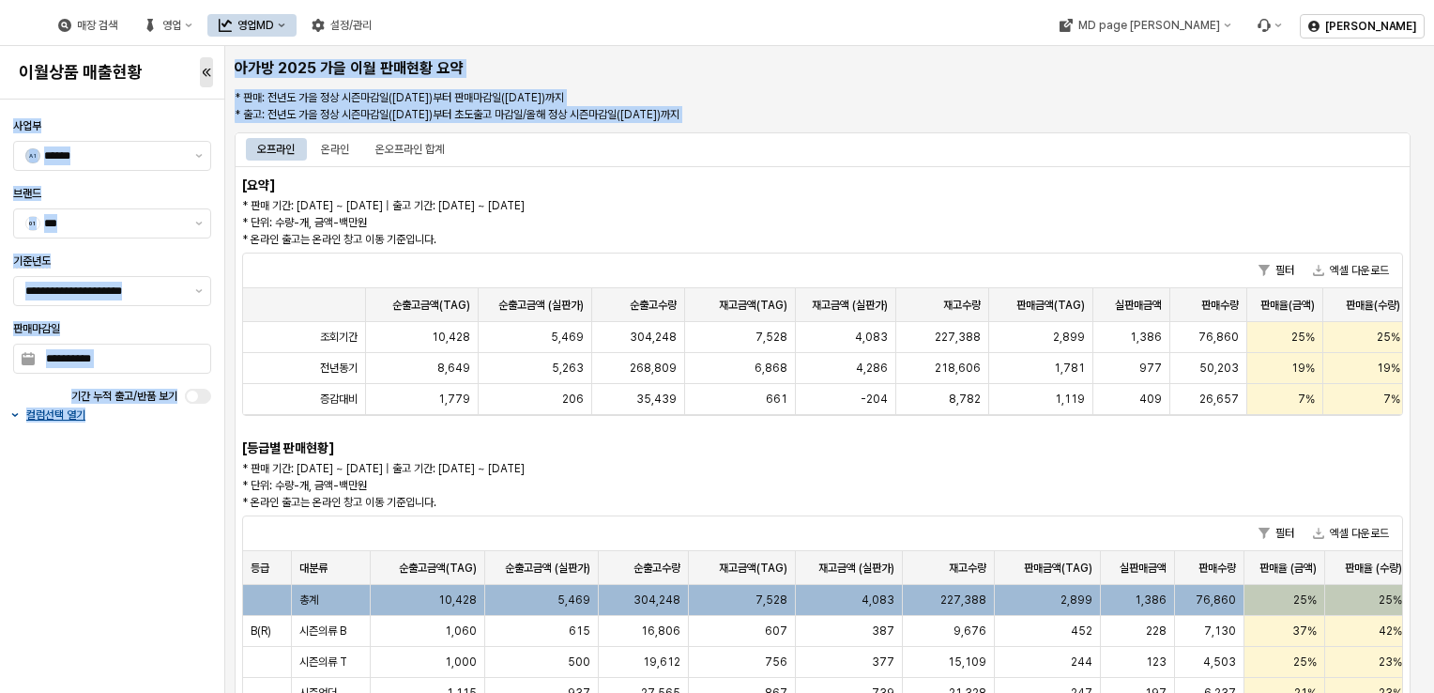
drag, startPoint x: 111, startPoint y: 483, endPoint x: 1030, endPoint y: 181, distance: 967.3
click at [1030, 181] on div "**********" at bounding box center [717, 346] width 1434 height 693
drag, startPoint x: 1030, startPoint y: 181, endPoint x: 964, endPoint y: 133, distance: 81.3
click at [966, 133] on div "오프라인 온라인 온오프라인 합계" at bounding box center [823, 149] width 1176 height 34
click at [737, 147] on div "오프라인 온라인 온오프라인 합계" at bounding box center [819, 149] width 1146 height 23
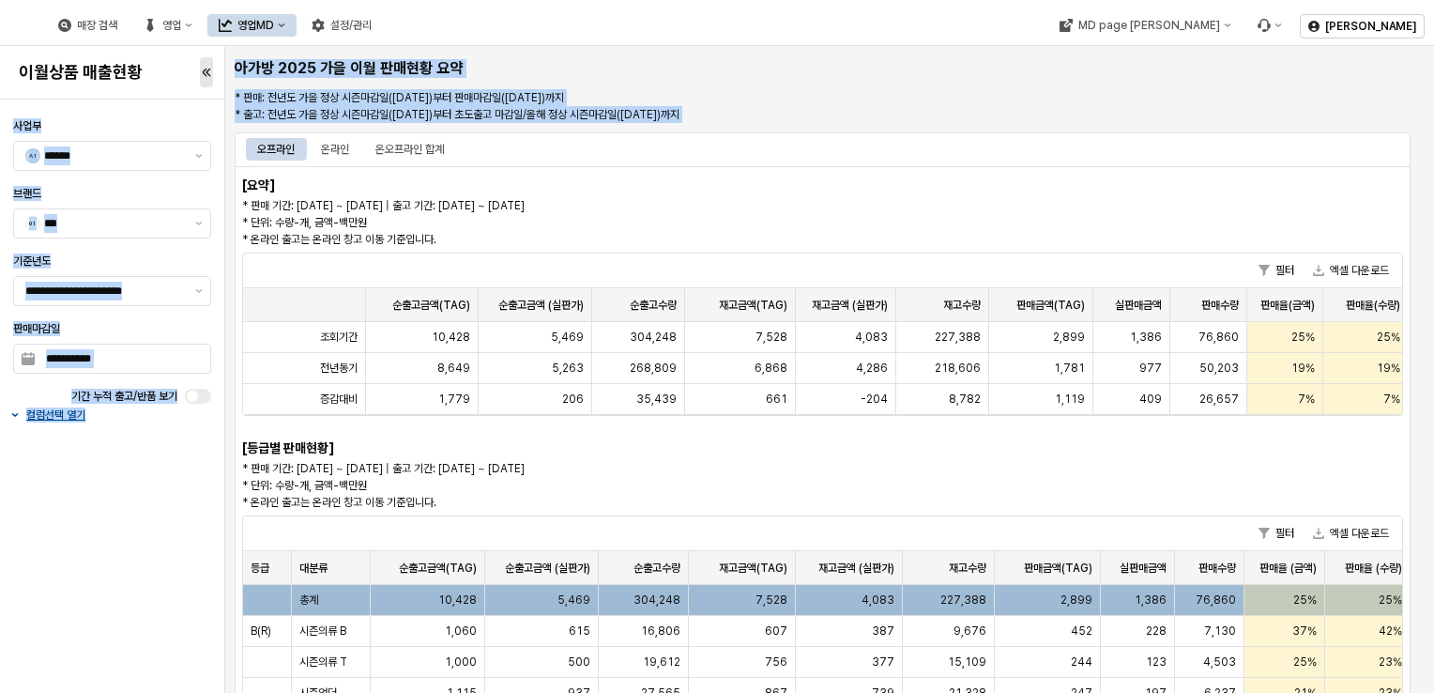
click at [746, 59] on div "아가방 2025 가을 이월 판매현황 요약 * 판매: 전년도 가을 정상 시즌마감일(2025-02-15)부터 판매마감일(2025-09-28)까지 …" at bounding box center [829, 638] width 1205 height 1171
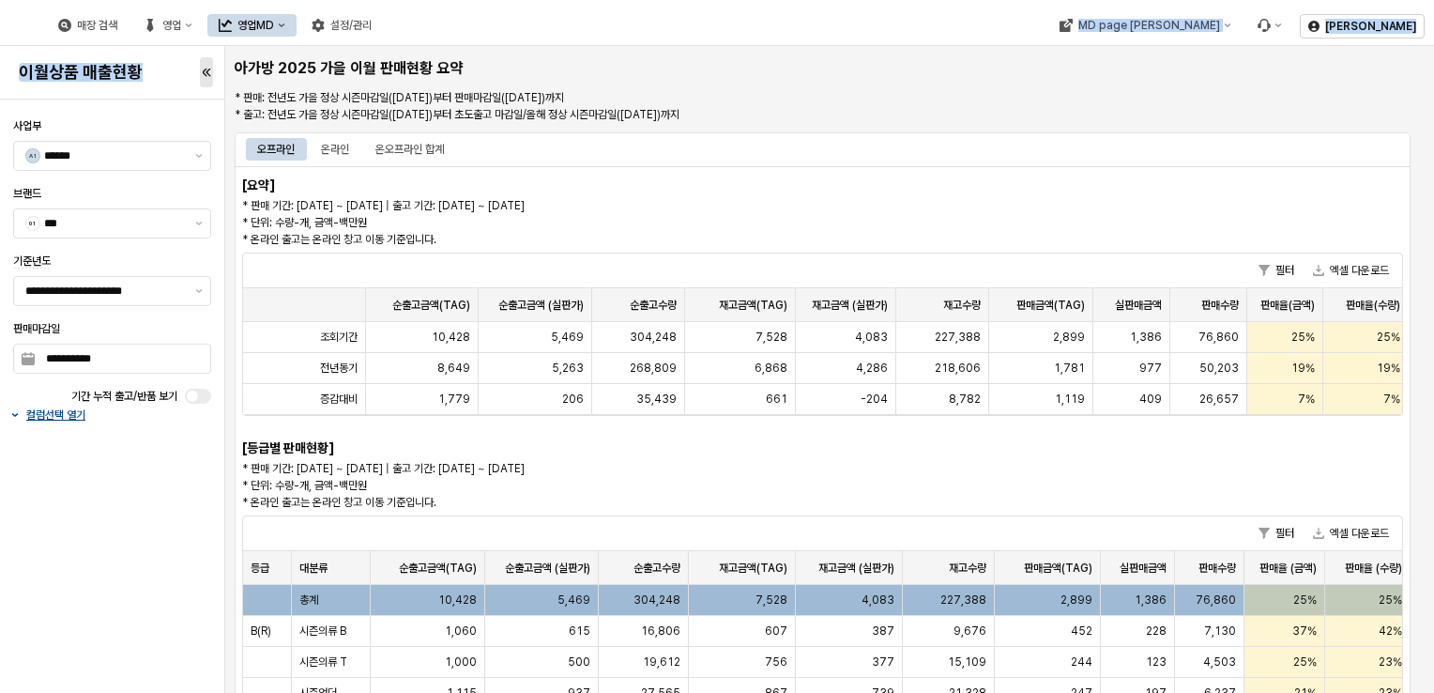
drag, startPoint x: 668, startPoint y: 10, endPoint x: 139, endPoint y: 527, distance: 740.0
click at [139, 527] on div "**********" at bounding box center [717, 346] width 1434 height 693
click at [139, 527] on div "**********" at bounding box center [112, 396] width 213 height 578
click at [130, 534] on div "**********" at bounding box center [112, 396] width 213 height 578
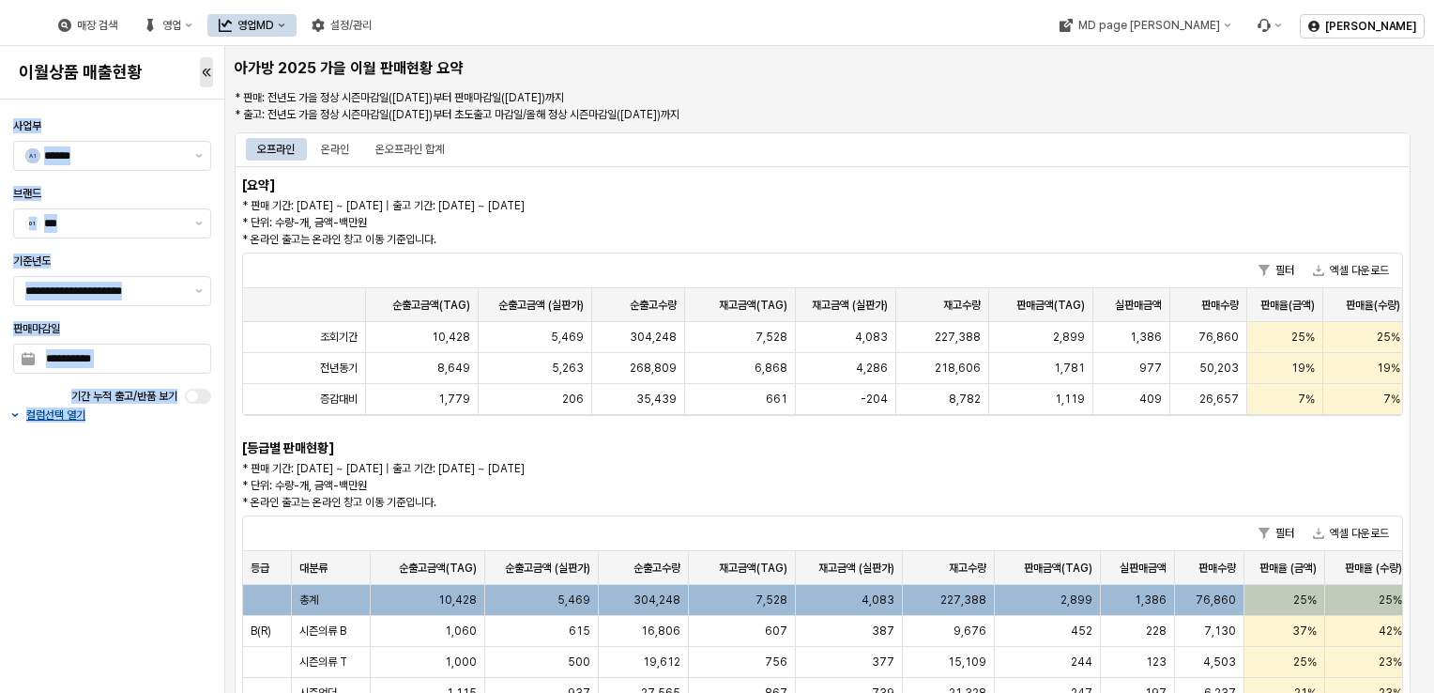
drag, startPoint x: 175, startPoint y: 498, endPoint x: 843, endPoint y: 58, distance: 800.2
click at [843, 58] on div "**********" at bounding box center [717, 346] width 1434 height 693
click at [845, 54] on div "아가방 2025 가을 이월 판매현황 요약 * 판매: 전년도 가을 정상 시즌마감일(2025-02-15)부터 판매마감일(2025-09-28)까지 …" at bounding box center [829, 638] width 1205 height 1171
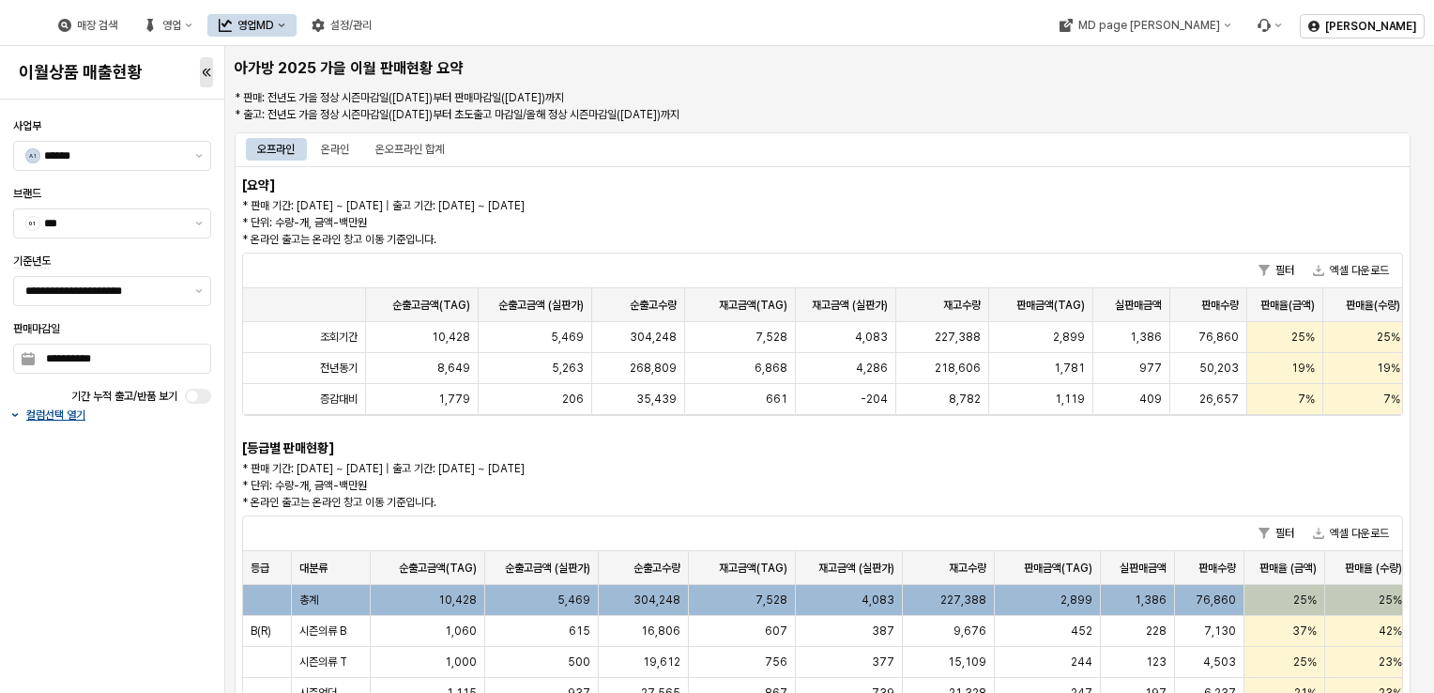
click at [807, 32] on div "매장 검색 영업 영업MD 설정/관리" at bounding box center [547, 25] width 1079 height 39
drag, startPoint x: 582, startPoint y: 223, endPoint x: 172, endPoint y: 605, distance: 560.5
click at [172, 605] on div "**********" at bounding box center [717, 346] width 1434 height 693
drag, startPoint x: 172, startPoint y: 605, endPoint x: 176, endPoint y: 595, distance: 11.0
click at [176, 595] on div "**********" at bounding box center [112, 396] width 213 height 578
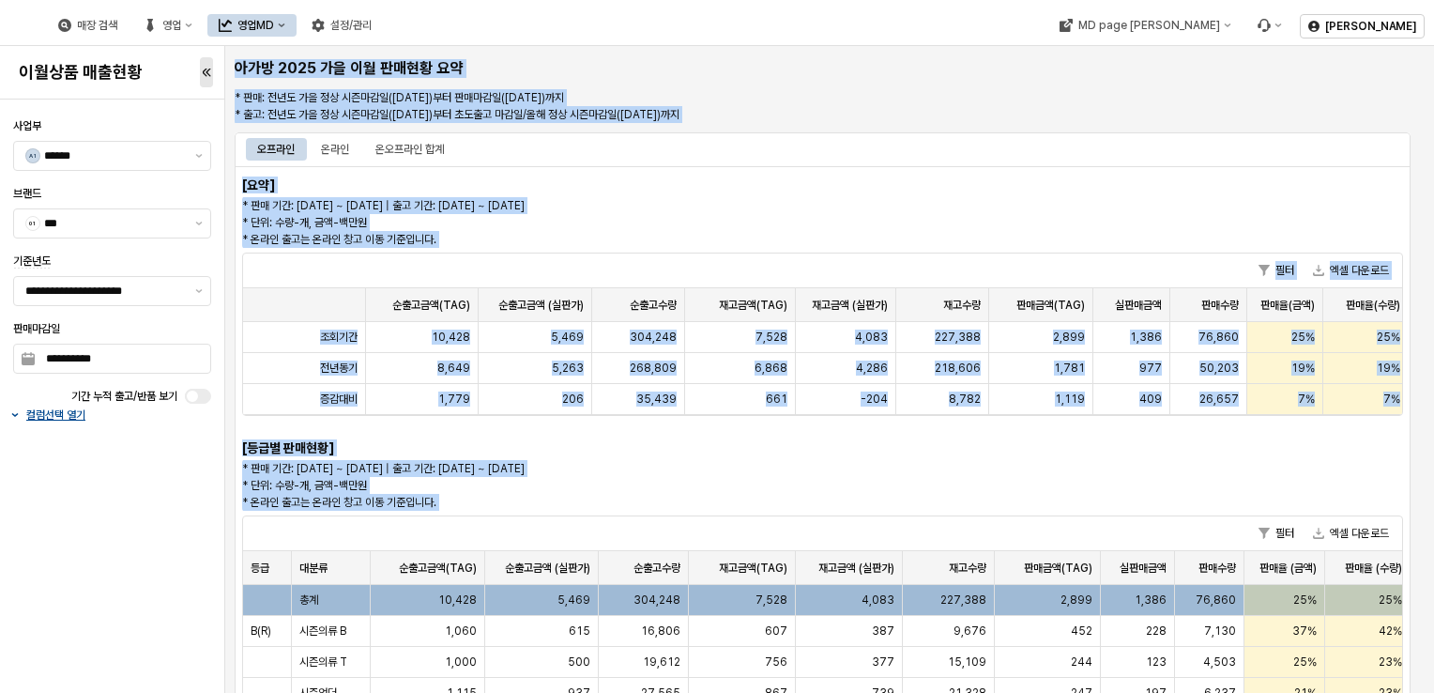
drag, startPoint x: 724, startPoint y: 51, endPoint x: 429, endPoint y: 517, distance: 551.8
click at [429, 517] on div "아가방 2025 가을 이월 판매현황 요약 * 판매: 전년도 가을 정상 시즌마감일(2025-02-15)부터 판매마감일(2025-09-28)까지 …" at bounding box center [829, 639] width 1209 height 1186
click at [787, 163] on div "오프라인 온라인 온오프라인 합계" at bounding box center [823, 149] width 1176 height 34
click at [752, 117] on p "* 판매: 전년도 가을 정상 시즌마감일(2025-02-15)부터 판매마감일(2025-09-28)까지 * 출고: 전년도 가을 정상 시즌마감일(2…" at bounding box center [723, 106] width 977 height 34
click at [713, 112] on p "* 판매: 전년도 가을 정상 시즌마감일(2025-02-15)부터 판매마감일(2025-09-28)까지 * 출고: 전년도 가을 정상 시즌마감일(2…" at bounding box center [723, 106] width 977 height 34
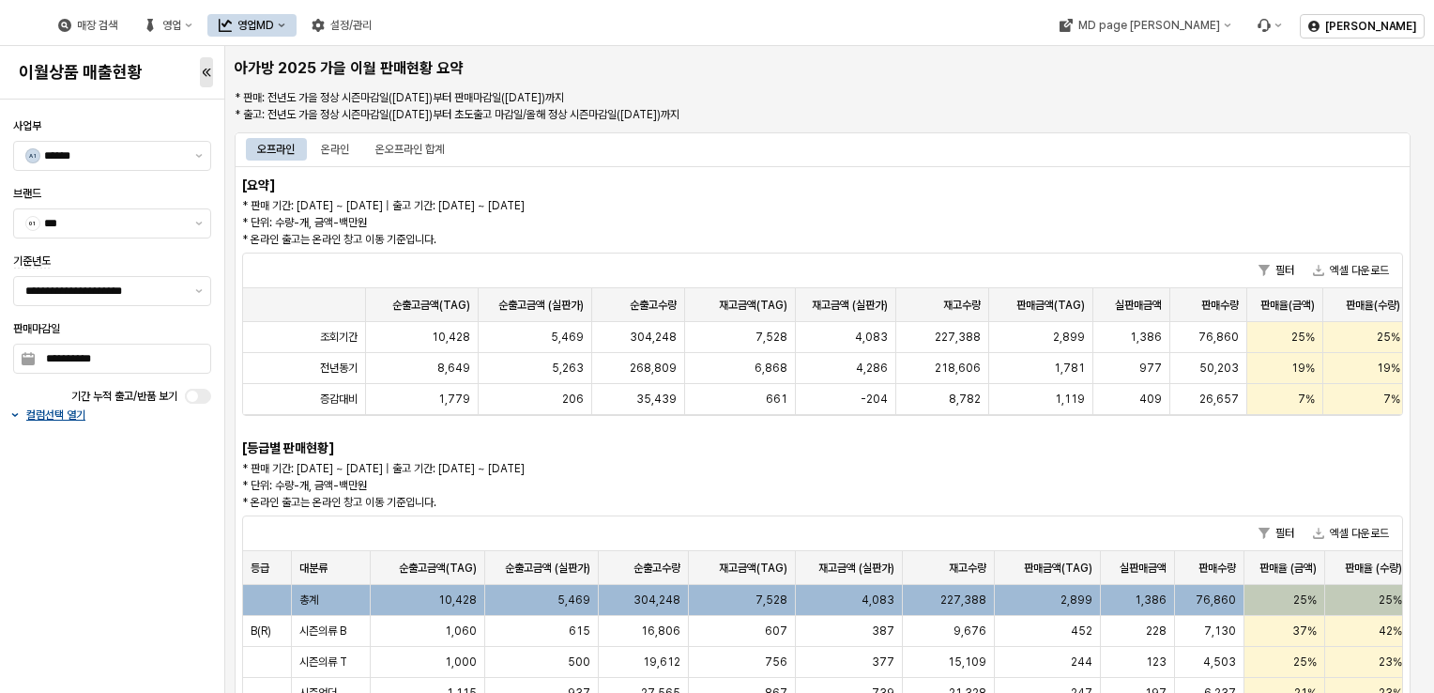
click at [135, 578] on div "**********" at bounding box center [112, 396] width 213 height 578
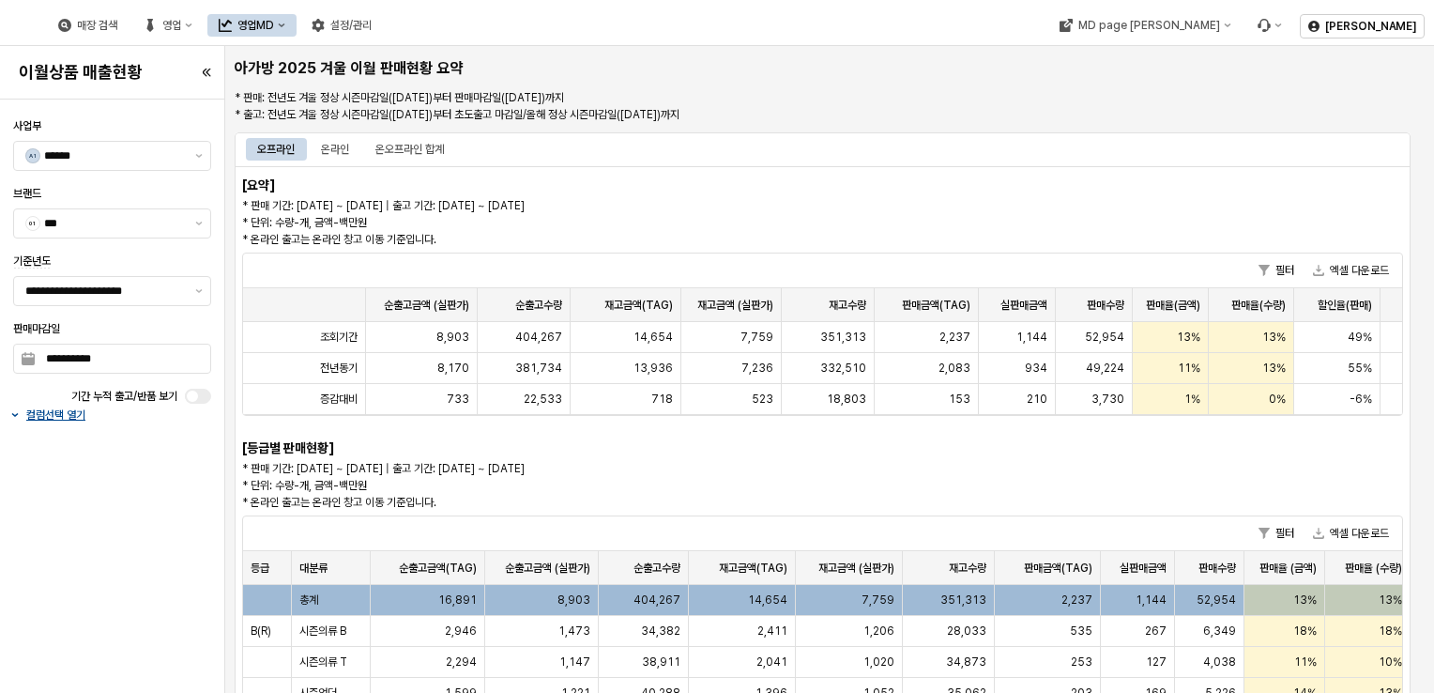
scroll to position [0, 178]
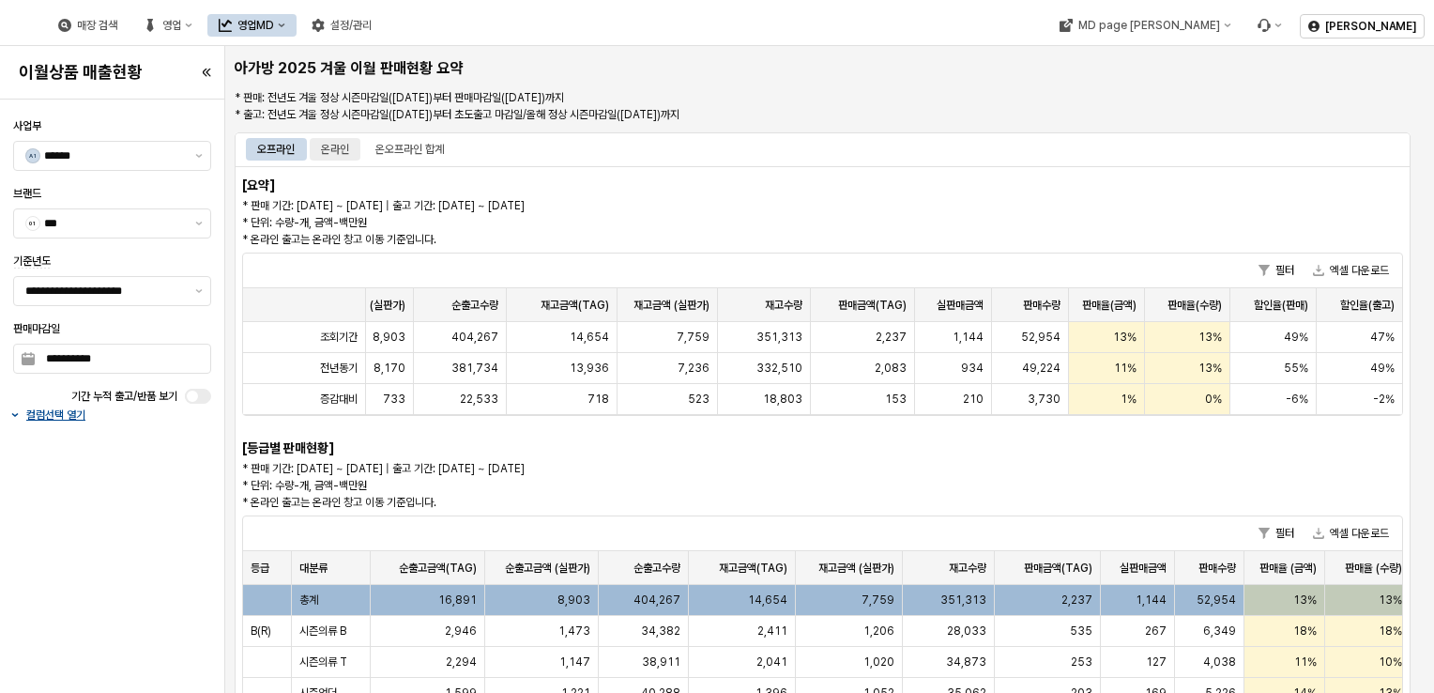
click at [357, 144] on div "온라인" at bounding box center [335, 149] width 51 height 23
click at [401, 144] on div "온오프라인 합계" at bounding box center [409, 149] width 69 height 23
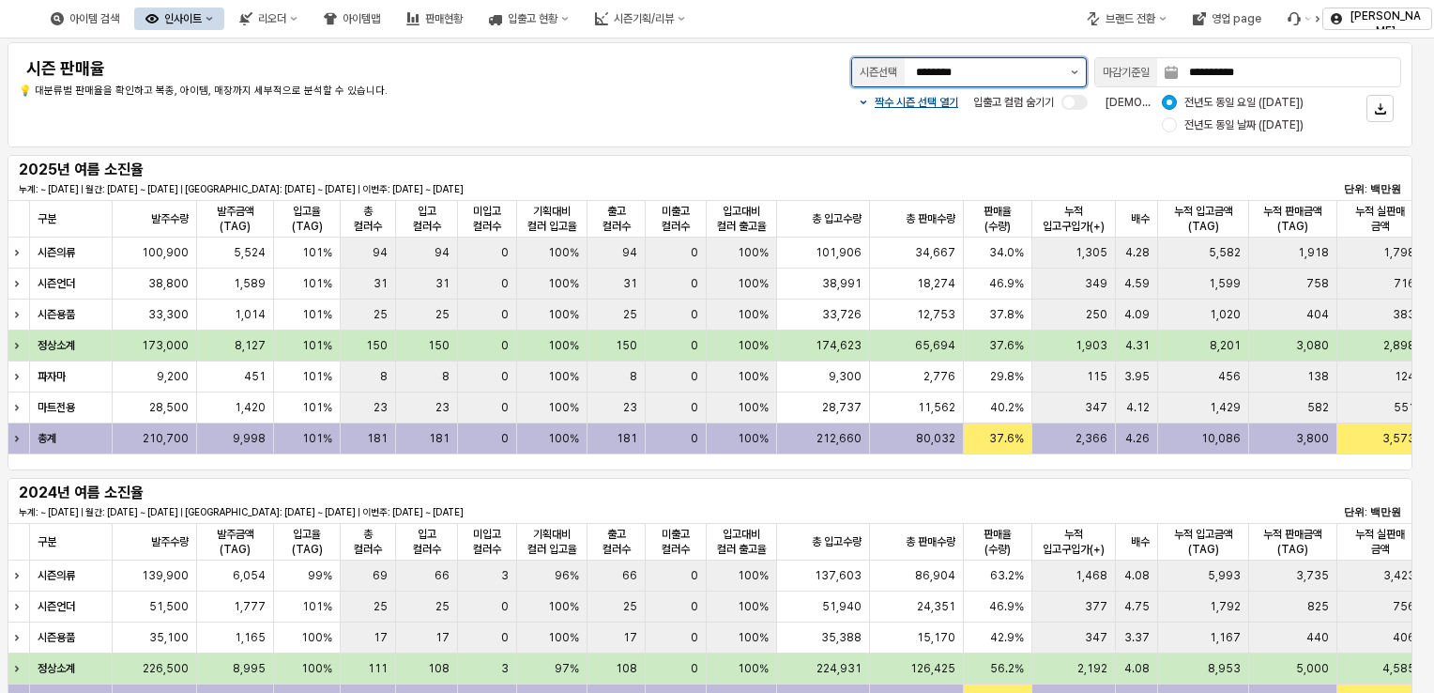
click at [1066, 78] on button "제안 사항 표시" at bounding box center [1074, 72] width 23 height 28
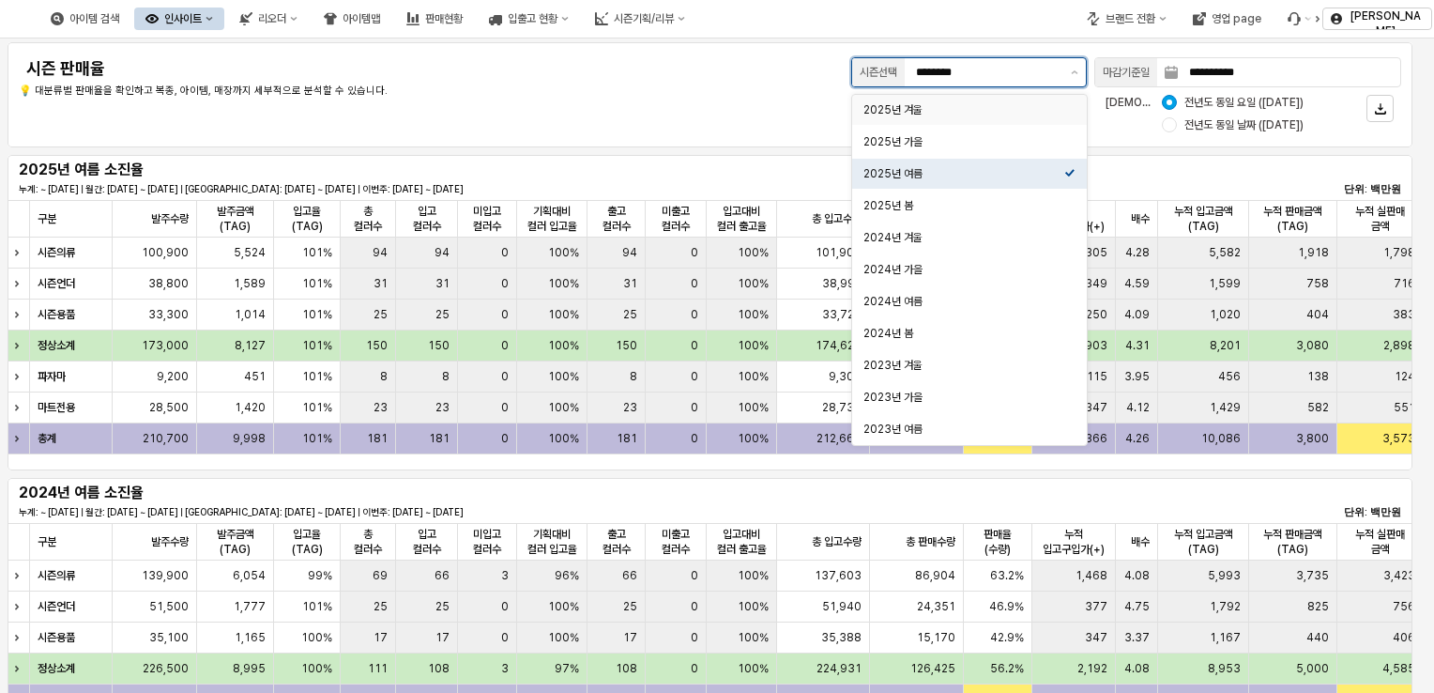
click at [1030, 113] on div "2025년 겨울" at bounding box center [963, 109] width 201 height 15
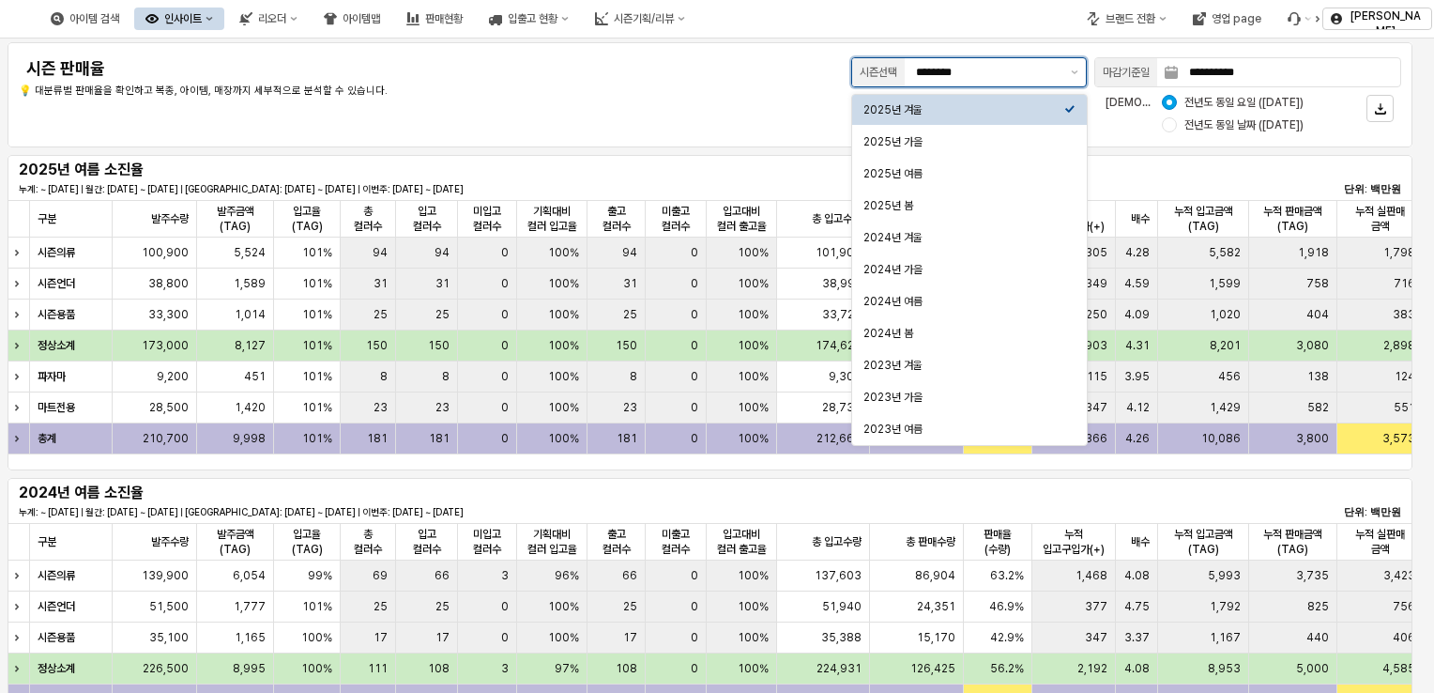
type input "********"
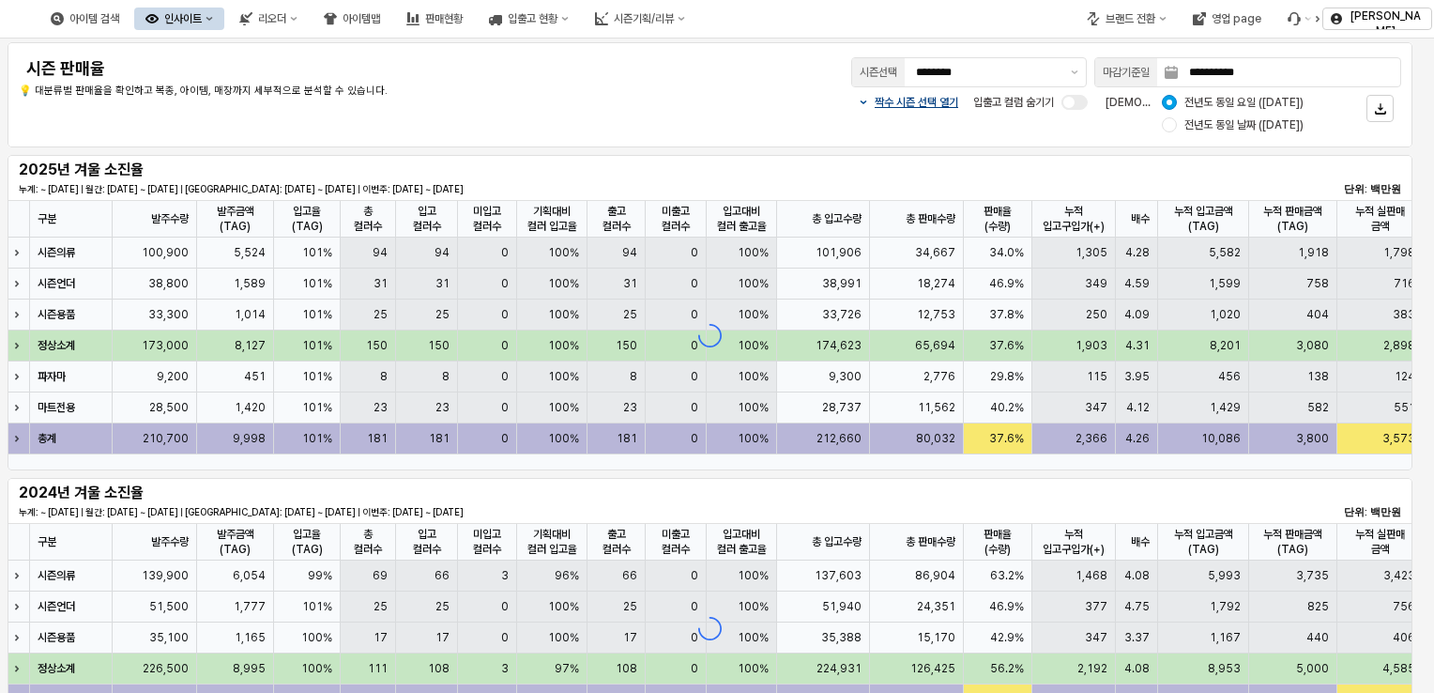
click at [938, 99] on p "짝수 시즌 선택 열기" at bounding box center [917, 102] width 84 height 15
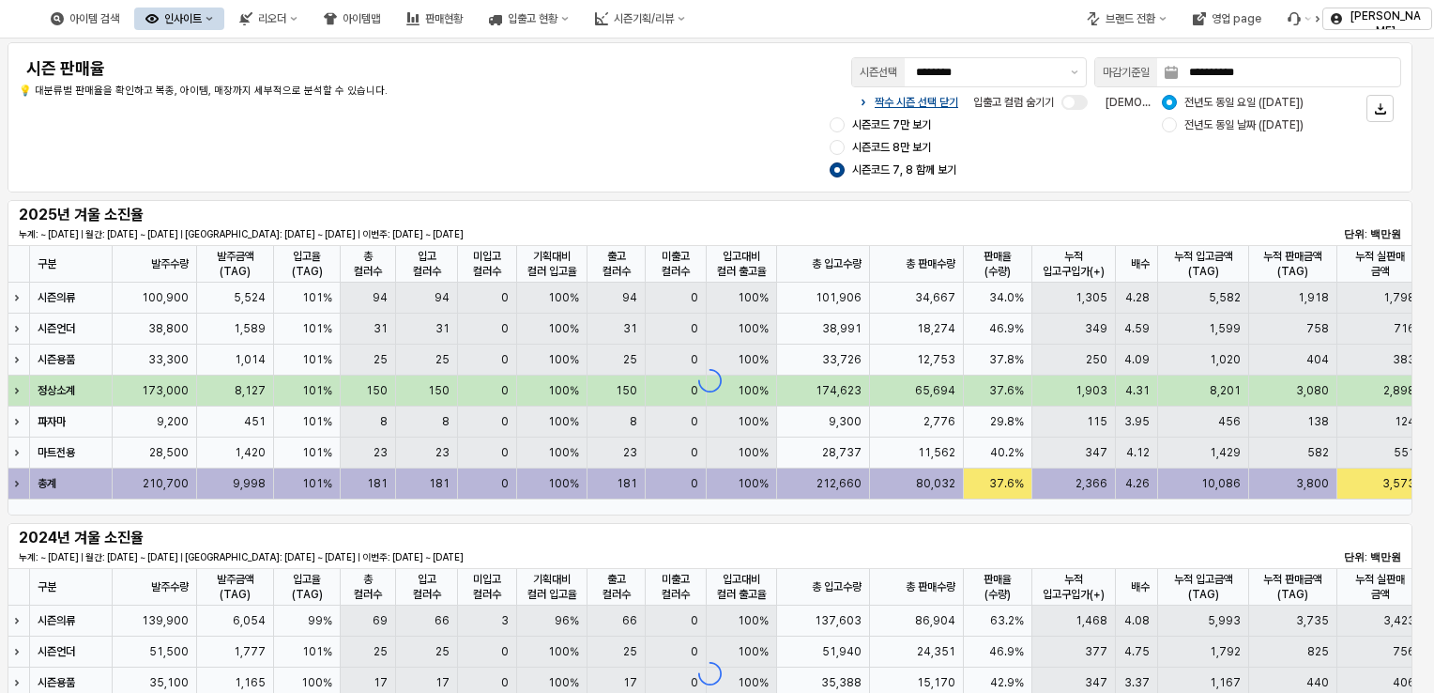
click at [1043, 164] on div "짝수 시즌 선택 닫기 시즌코드 7만 보기 시즌코드 8만 보기 시즌코드 7, 8 함께 보기 입출고 컬럼 숨기기 비교 기준: 전년도 동일 요일 (…" at bounding box center [998, 136] width 806 height 90
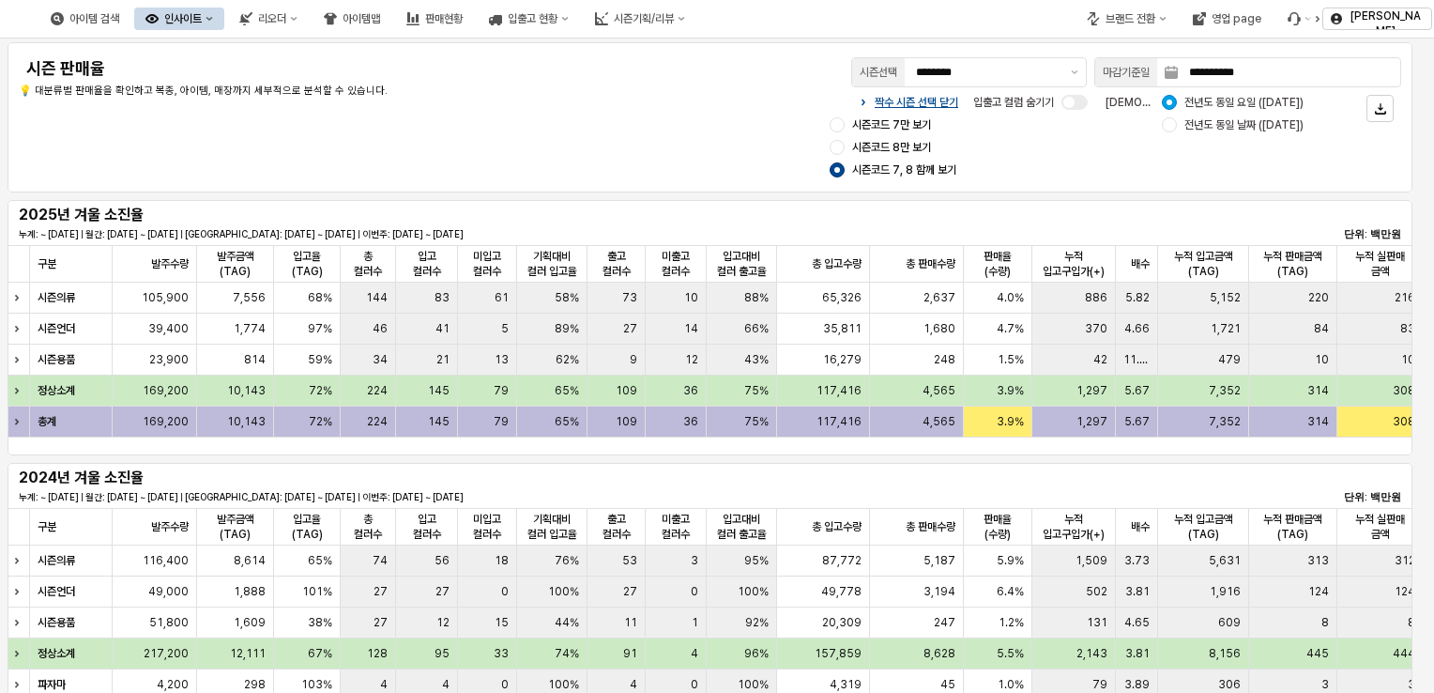
click at [1062, 190] on div "**********" at bounding box center [710, 117] width 1405 height 150
click at [1062, 176] on div "짝수 시즌 선택 닫기 시즌코드 7만 보기 시즌코드 8만 보기 시즌코드 7, 8 함께 보기 입출고 컬럼 숨기기 비교 기준: 전년도 동일 요일 (…" at bounding box center [998, 136] width 806 height 90
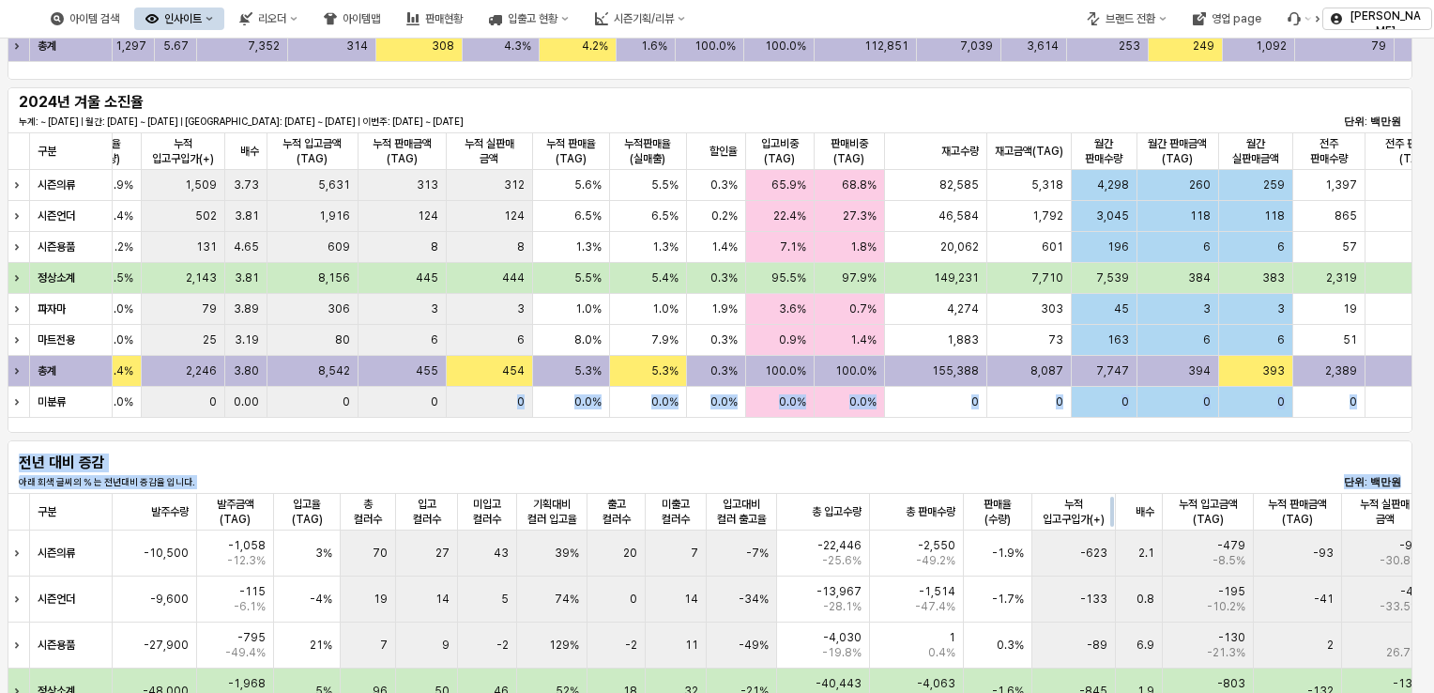
scroll to position [0, 921]
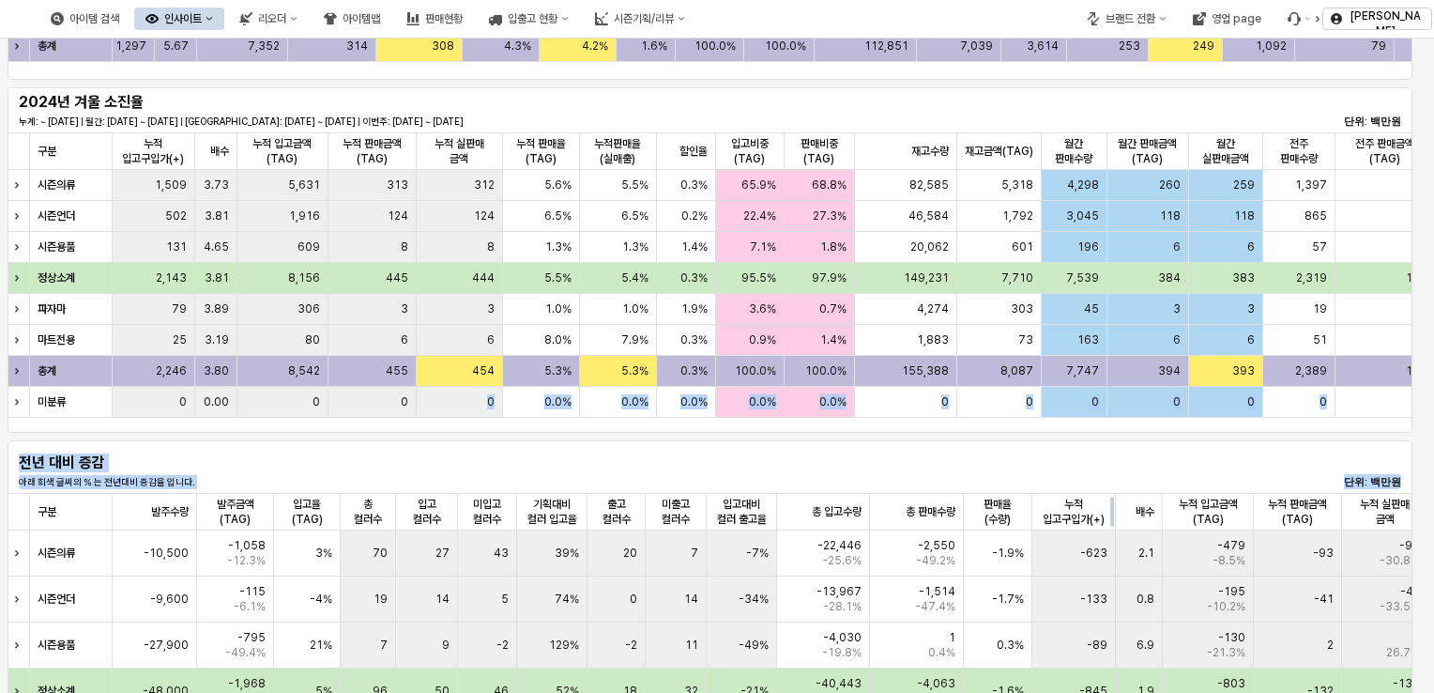
drag, startPoint x: 685, startPoint y: 431, endPoint x: 1118, endPoint y: 507, distance: 439.3
click at [1118, 507] on div "**********" at bounding box center [717, 290] width 1434 height 1254
drag, startPoint x: 1118, startPoint y: 507, endPoint x: 1021, endPoint y: 520, distance: 97.6
click at [1032, 520] on div "App Frame" at bounding box center [1032, 512] width 0 height 38
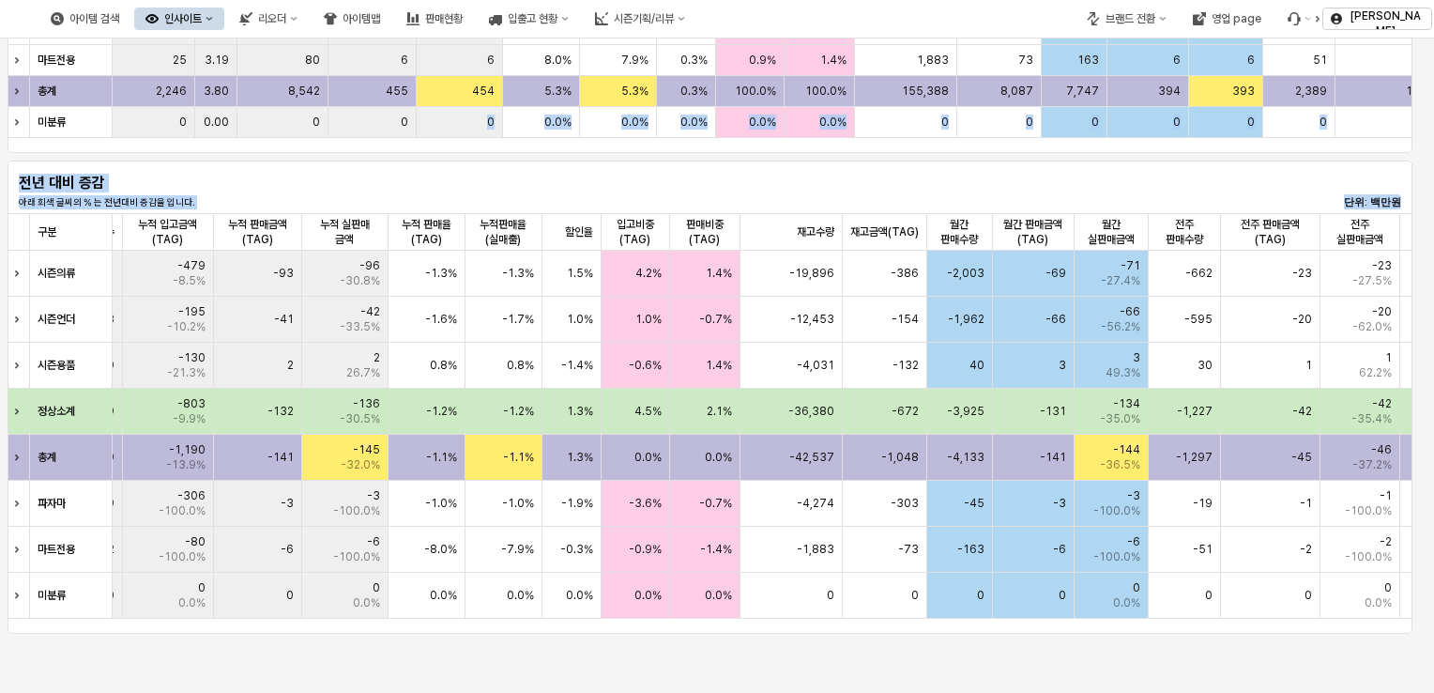
scroll to position [0, 1036]
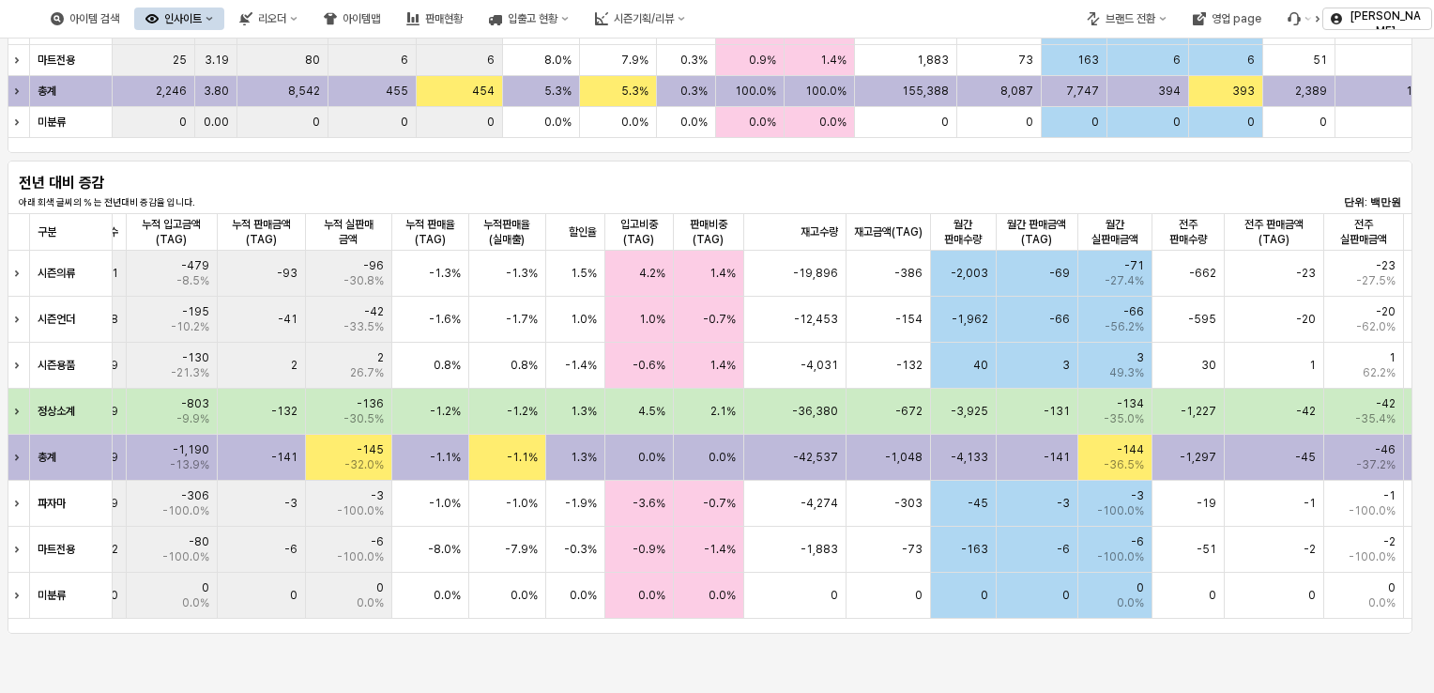
click at [555, 650] on div "**********" at bounding box center [717, 38] width 1434 height 1310
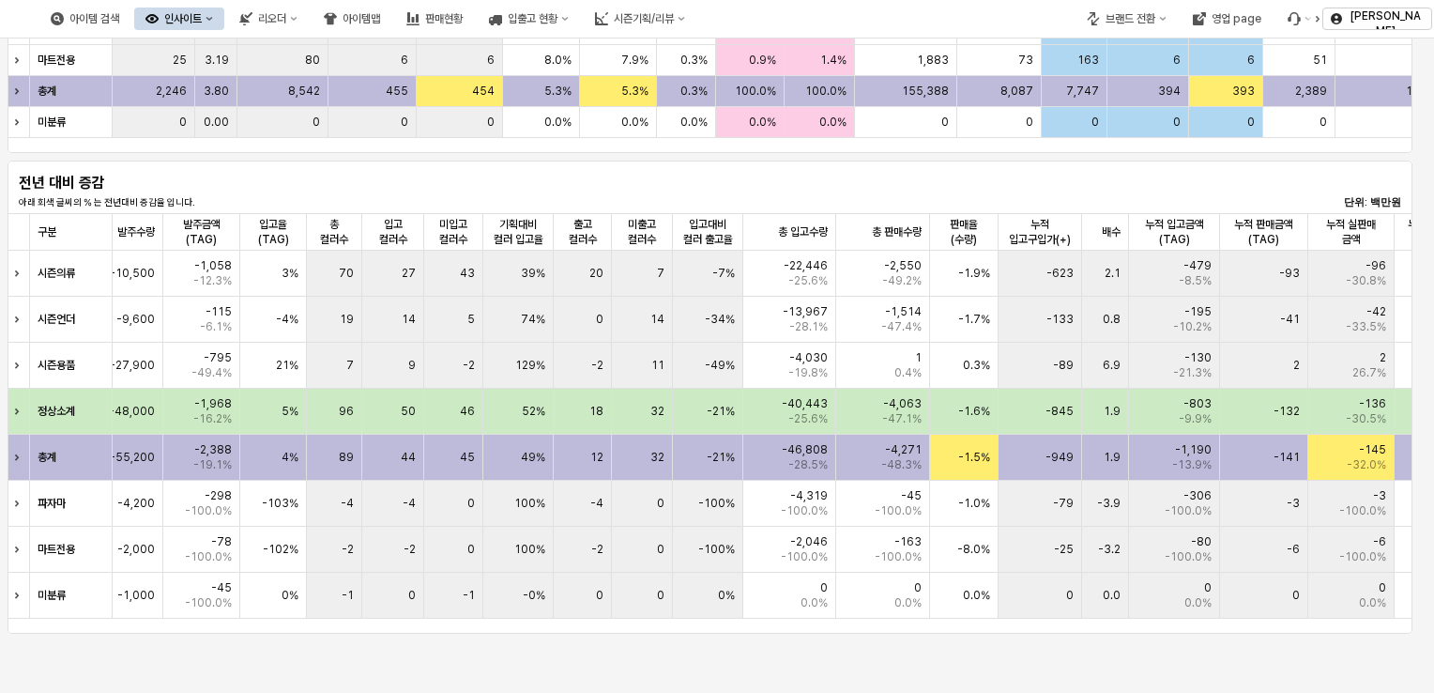
scroll to position [0, 0]
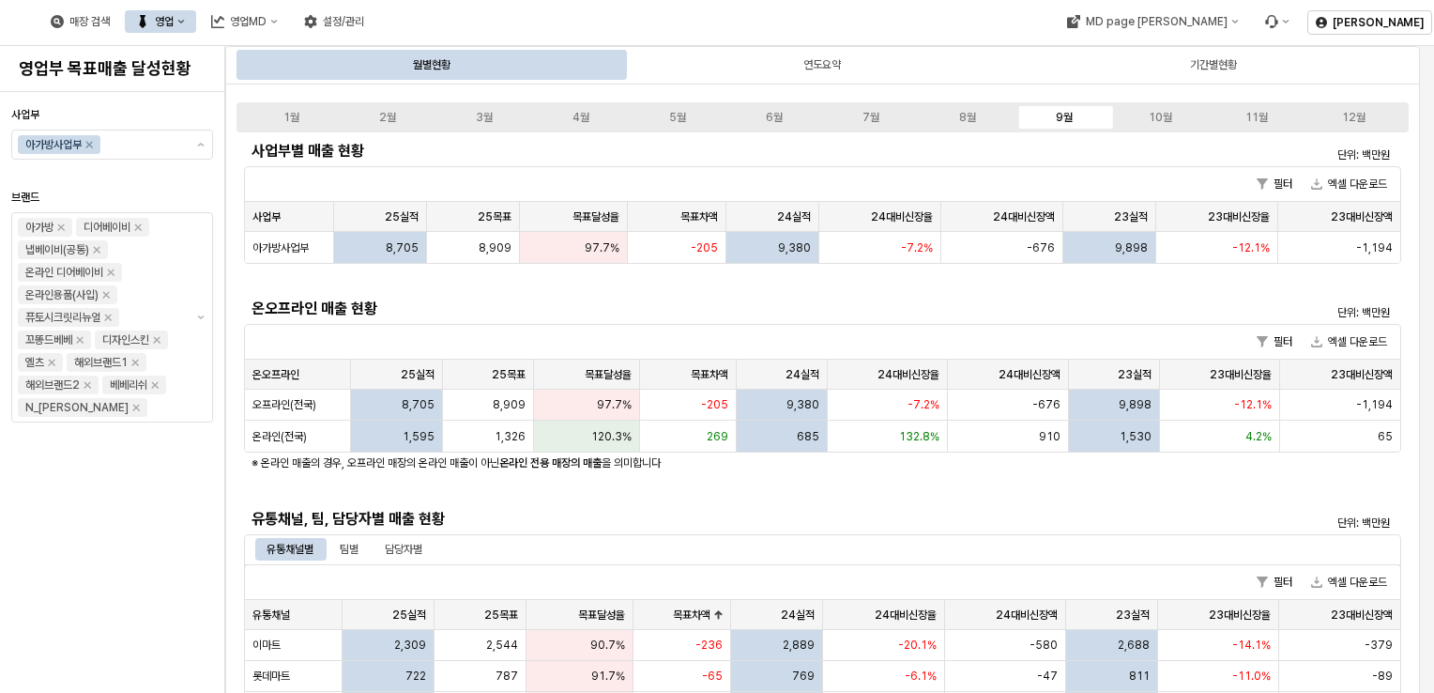
click at [195, 145] on button "제안 사항 표시" at bounding box center [201, 144] width 23 height 28
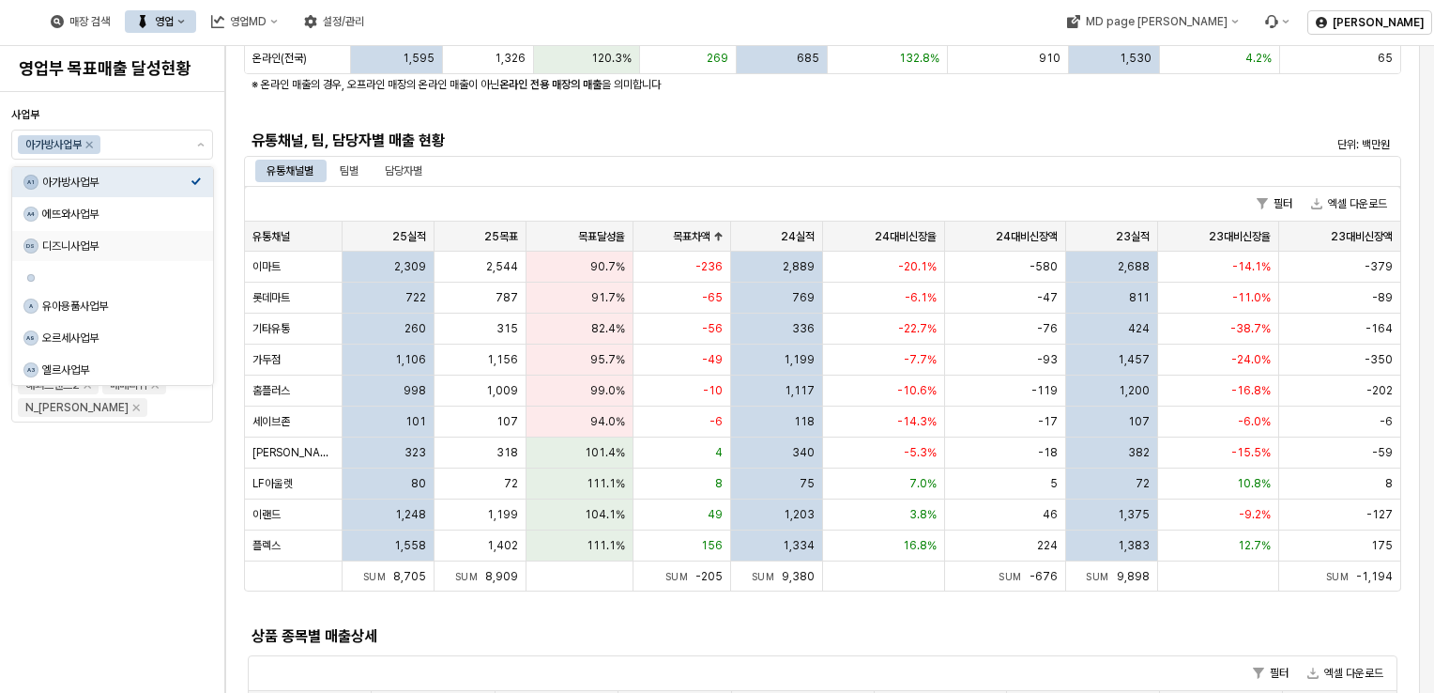
click at [157, 246] on div "디즈니사업부" at bounding box center [116, 245] width 148 height 15
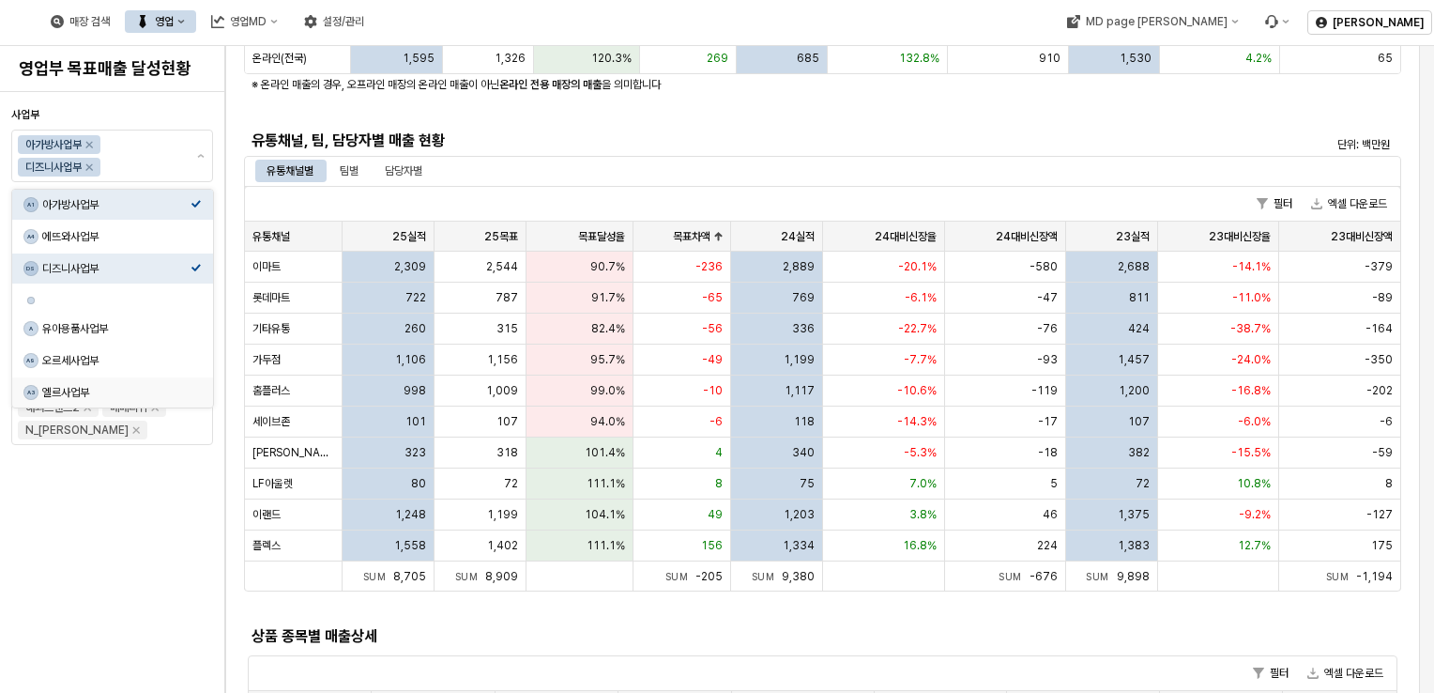
click at [139, 500] on div "사업부 아가방사업부 디즈니사업부 브랜드 아가방 디어베이비 냅베이비(공통) 온라인 디어베이비 온라인용품(사입) 퓨토시크릿리뉴얼 꼬똥드베베 디자인…" at bounding box center [112, 392] width 202 height 586
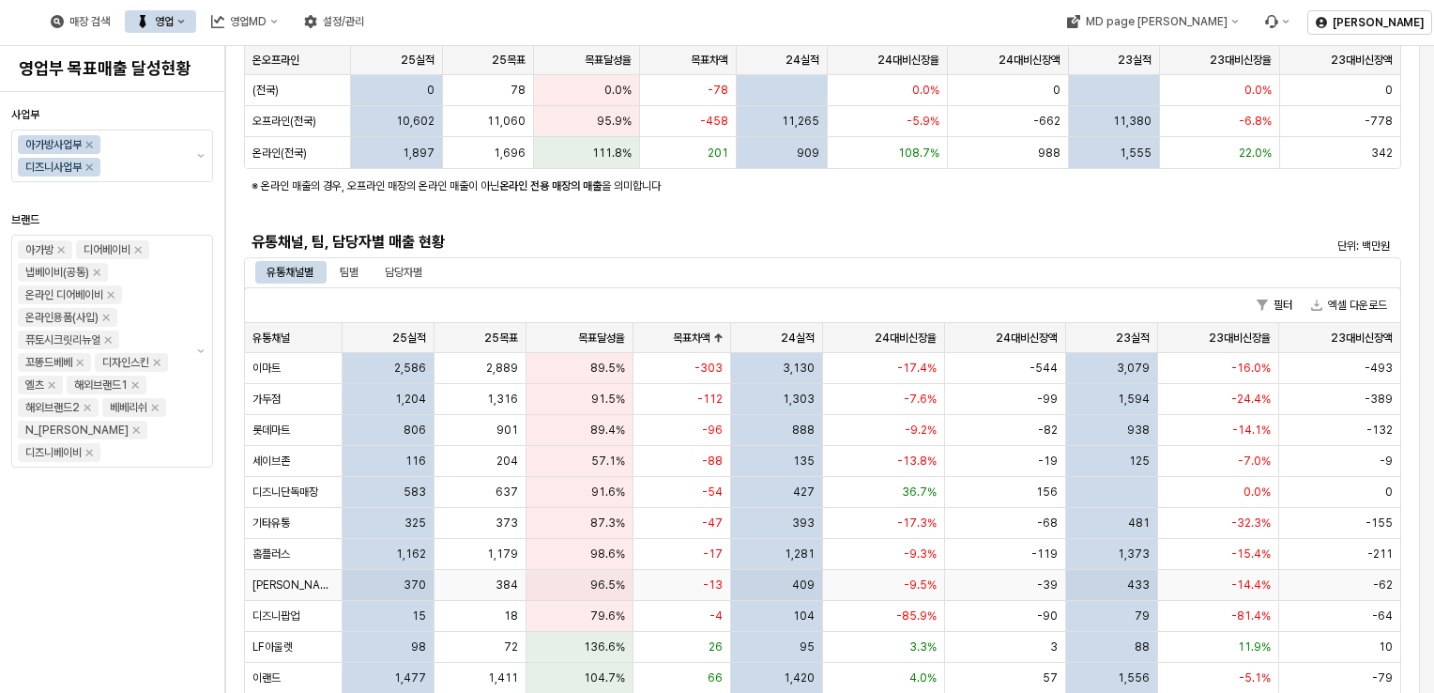
scroll to position [188, 0]
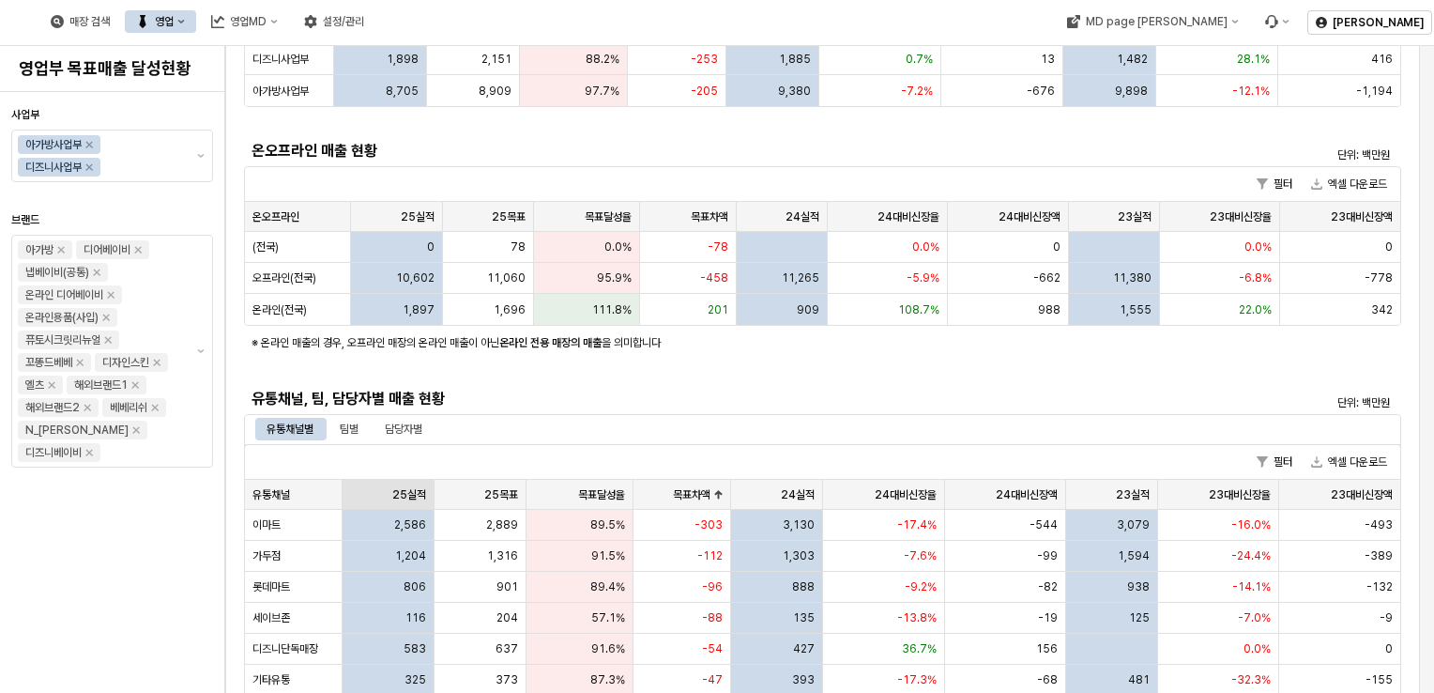
click at [420, 491] on div "25실적 25실적" at bounding box center [389, 495] width 92 height 30
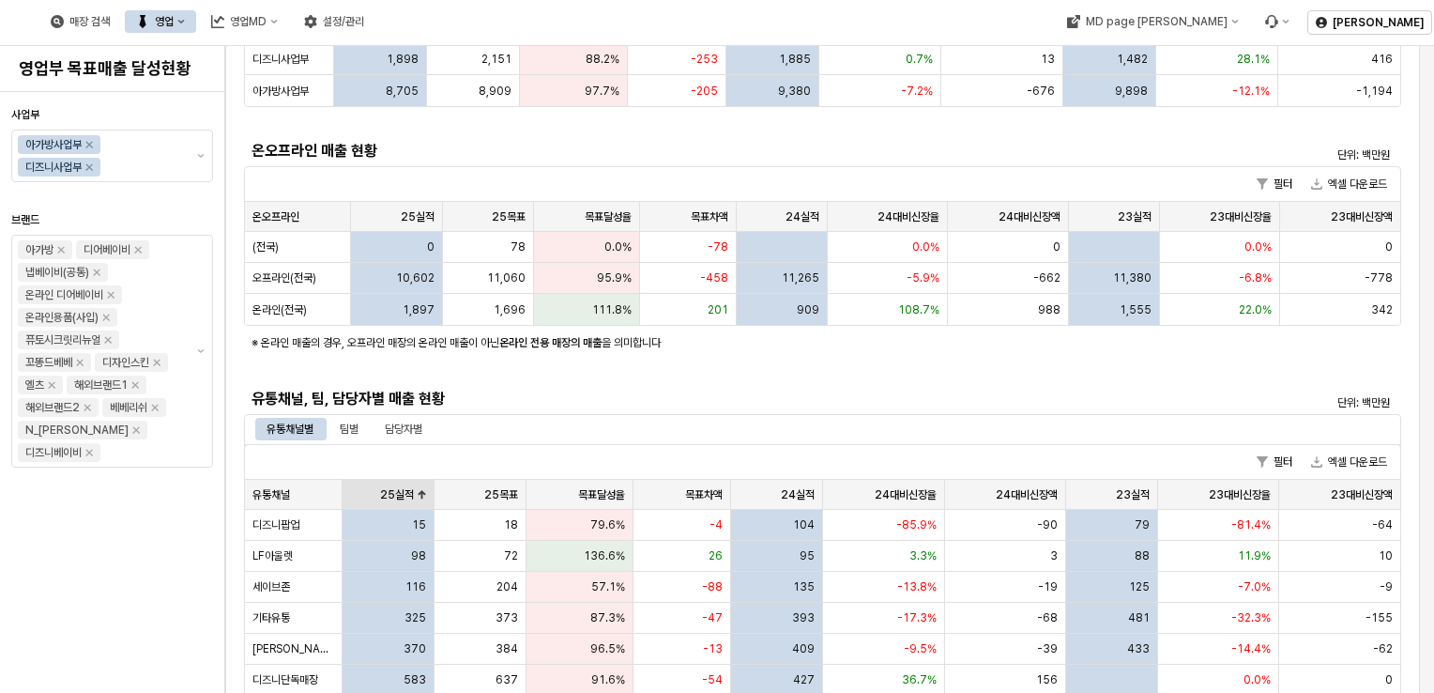
click at [420, 490] on div "25실적 25실적" at bounding box center [389, 495] width 92 height 30
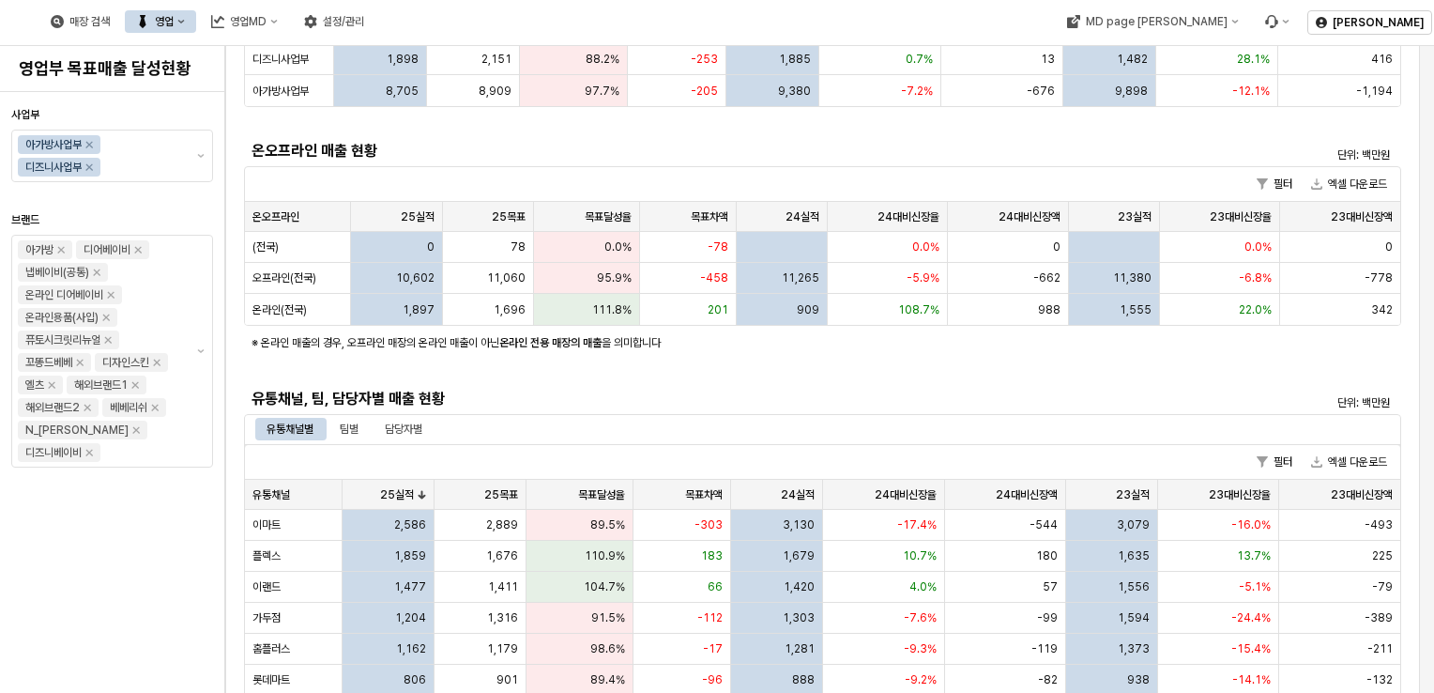
click at [1274, 373] on div "App Frame" at bounding box center [1303, 361] width 177 height 53
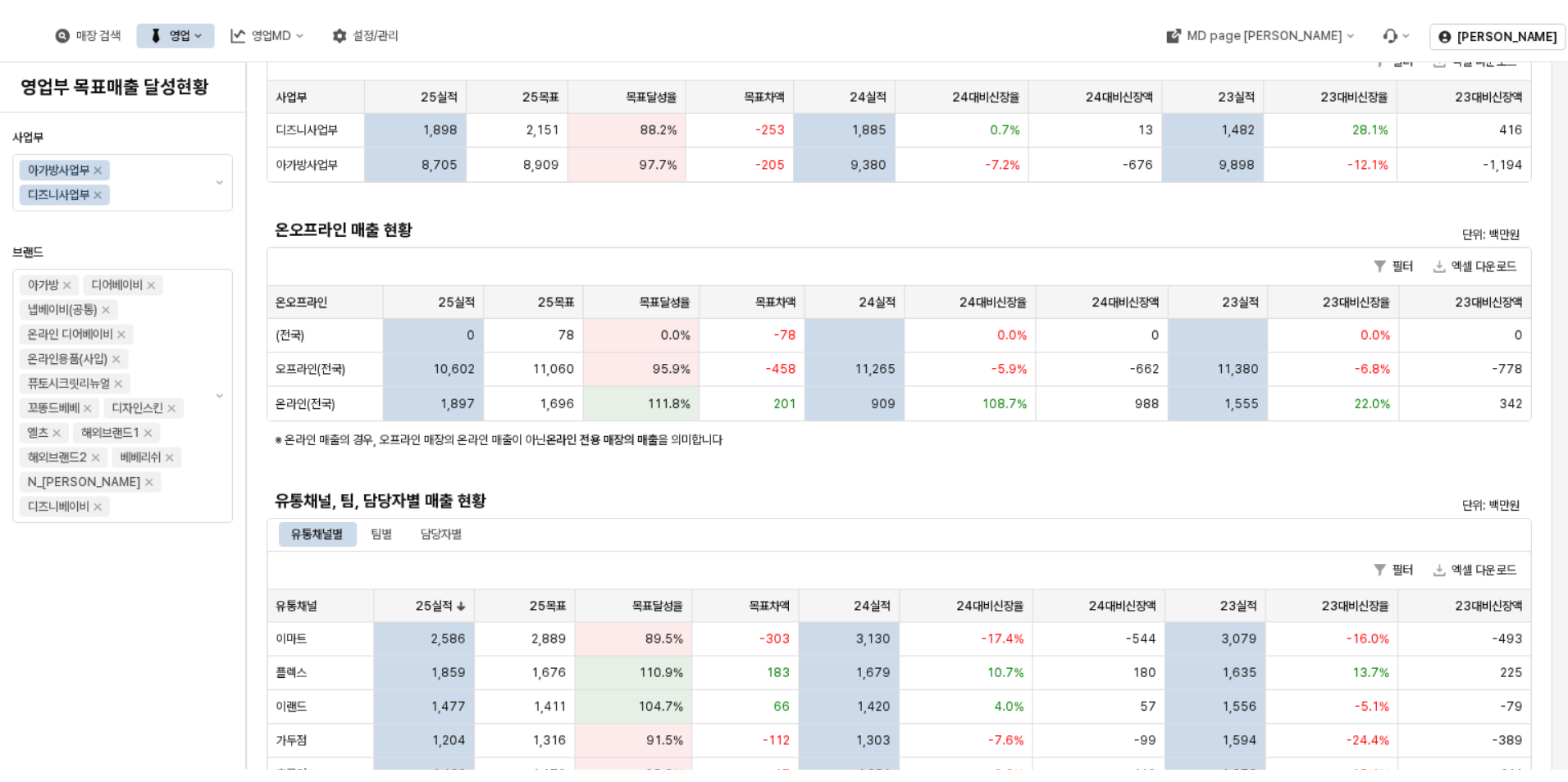
scroll to position [0, 0]
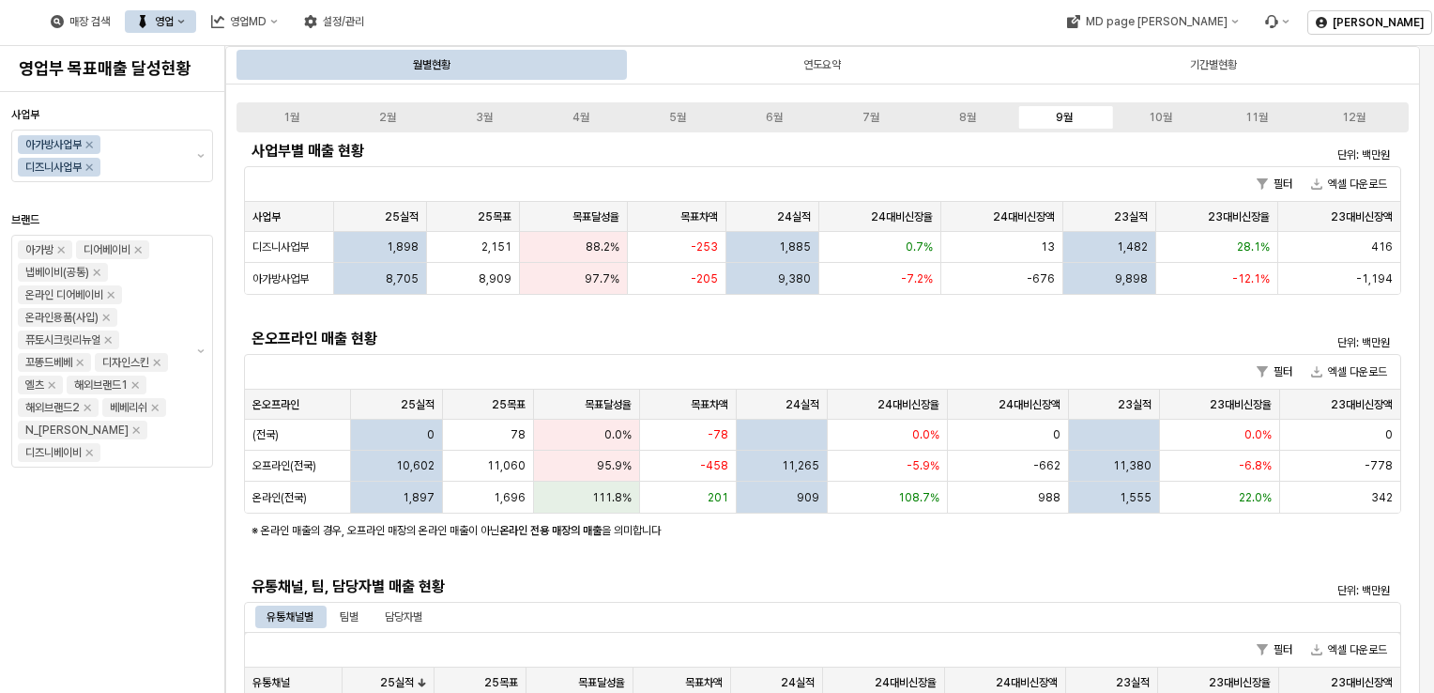
click at [621, 603] on div "유통채널별 팀별 담당자별" at bounding box center [822, 617] width 1157 height 30
drag, startPoint x: 1417, startPoint y: 302, endPoint x: 912, endPoint y: 631, distance: 602.4
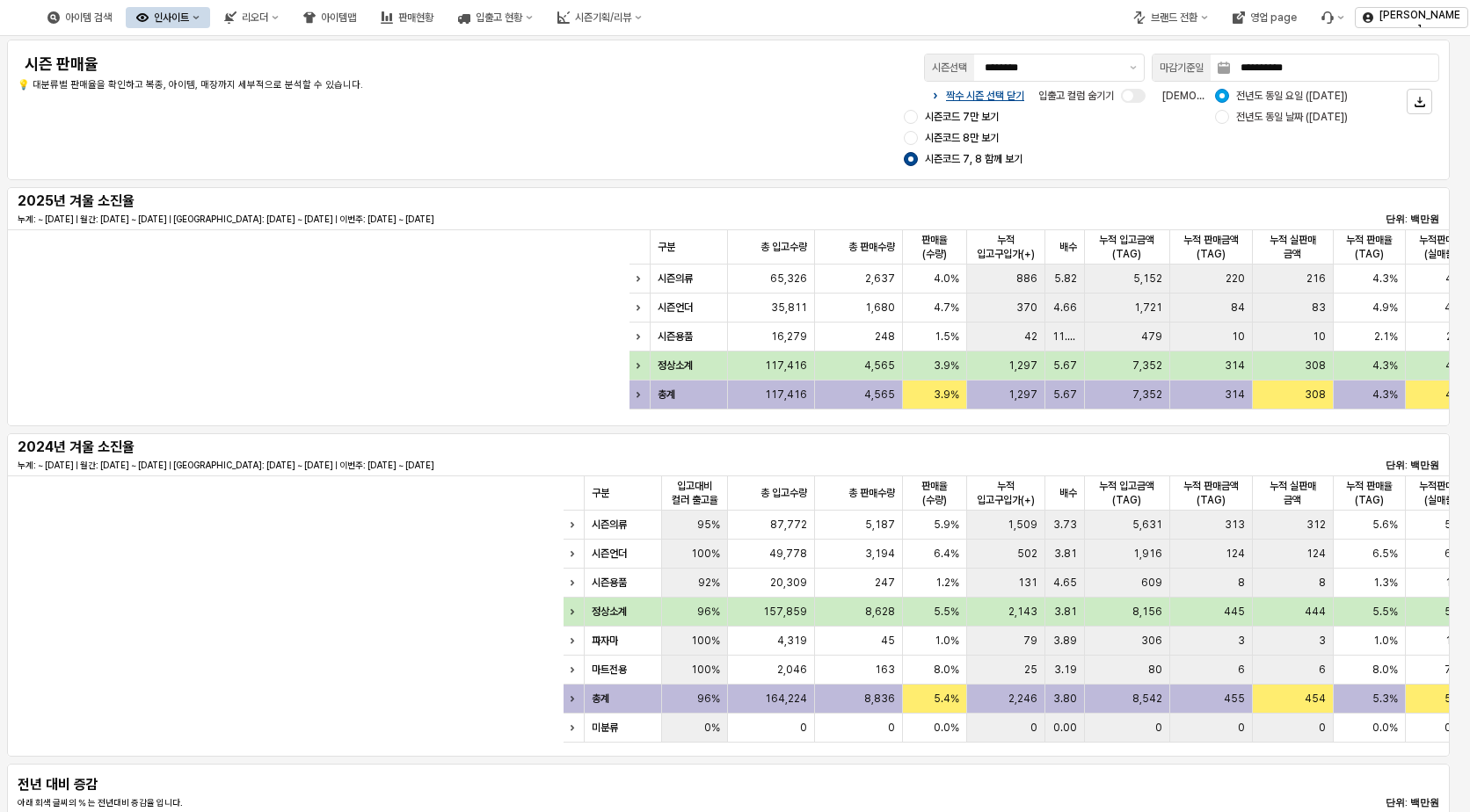
scroll to position [0, 864]
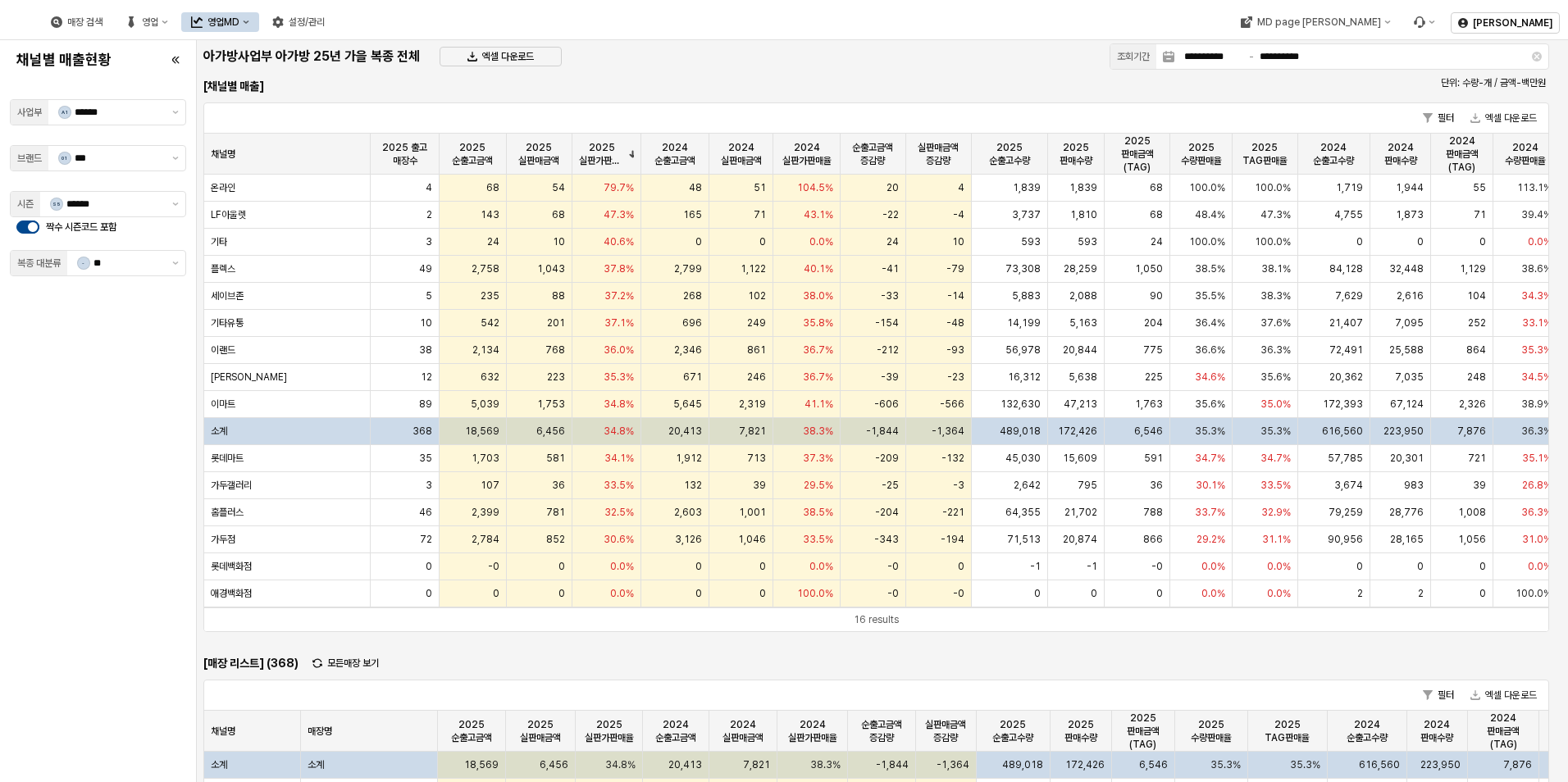
scroll to position [16, 0]
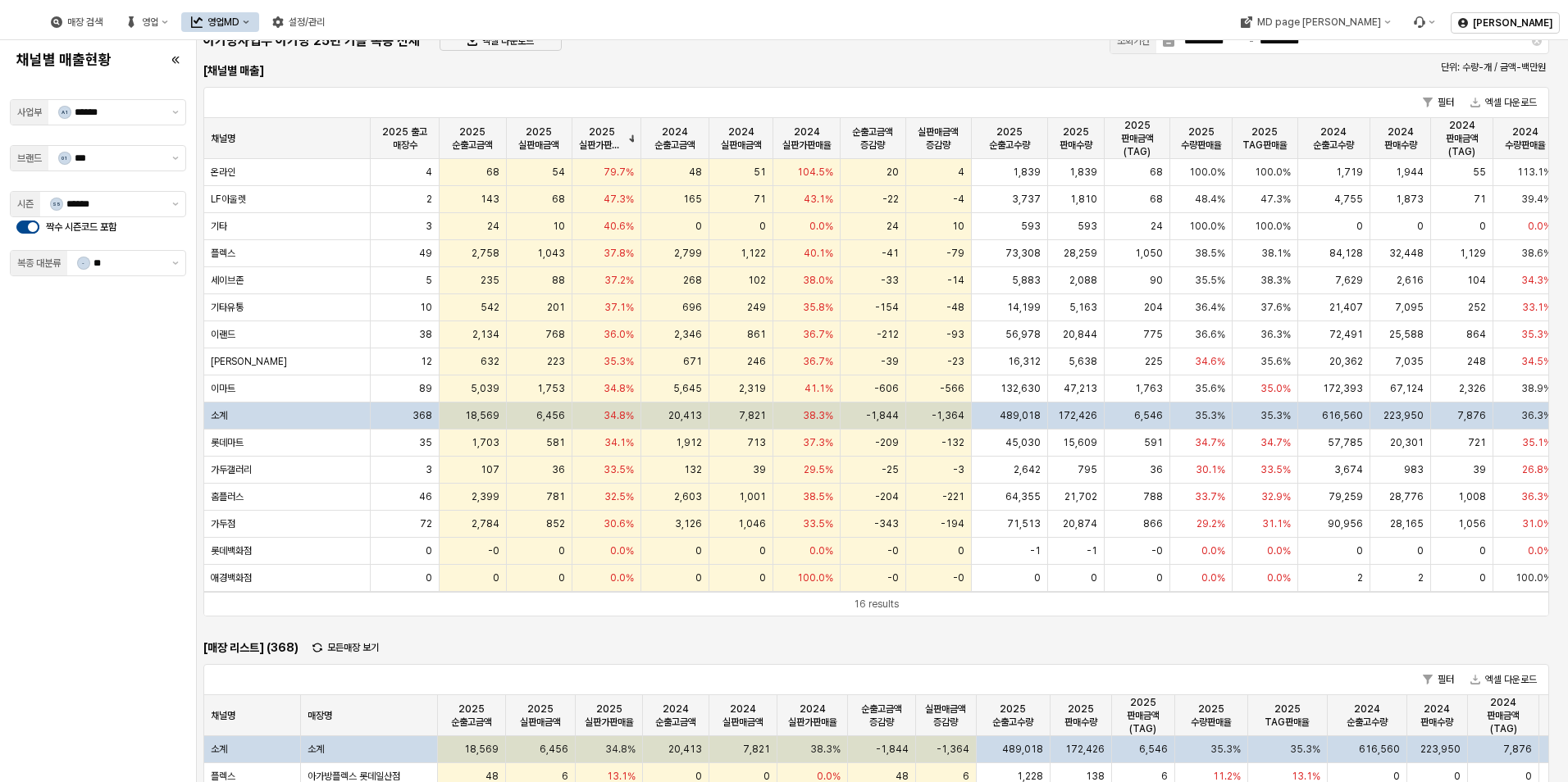
click at [104, 556] on div "채널별 매출현황 사업부 A1 ****** 브랜드 01 *** 시즌 S5 ****** 짝수 시즌코드 포함 복종 대분류 - **" at bounding box center [98, 411] width 176 height 729
click at [10, 646] on div "채널별 매출현황 사업부 A1 ****** 브랜드 01 *** 시즌 S5 ****** 짝수 시즌코드 포함 복종 대분류 - **" at bounding box center [98, 411] width 176 height 729
